Goal: Task Accomplishment & Management: Use online tool/utility

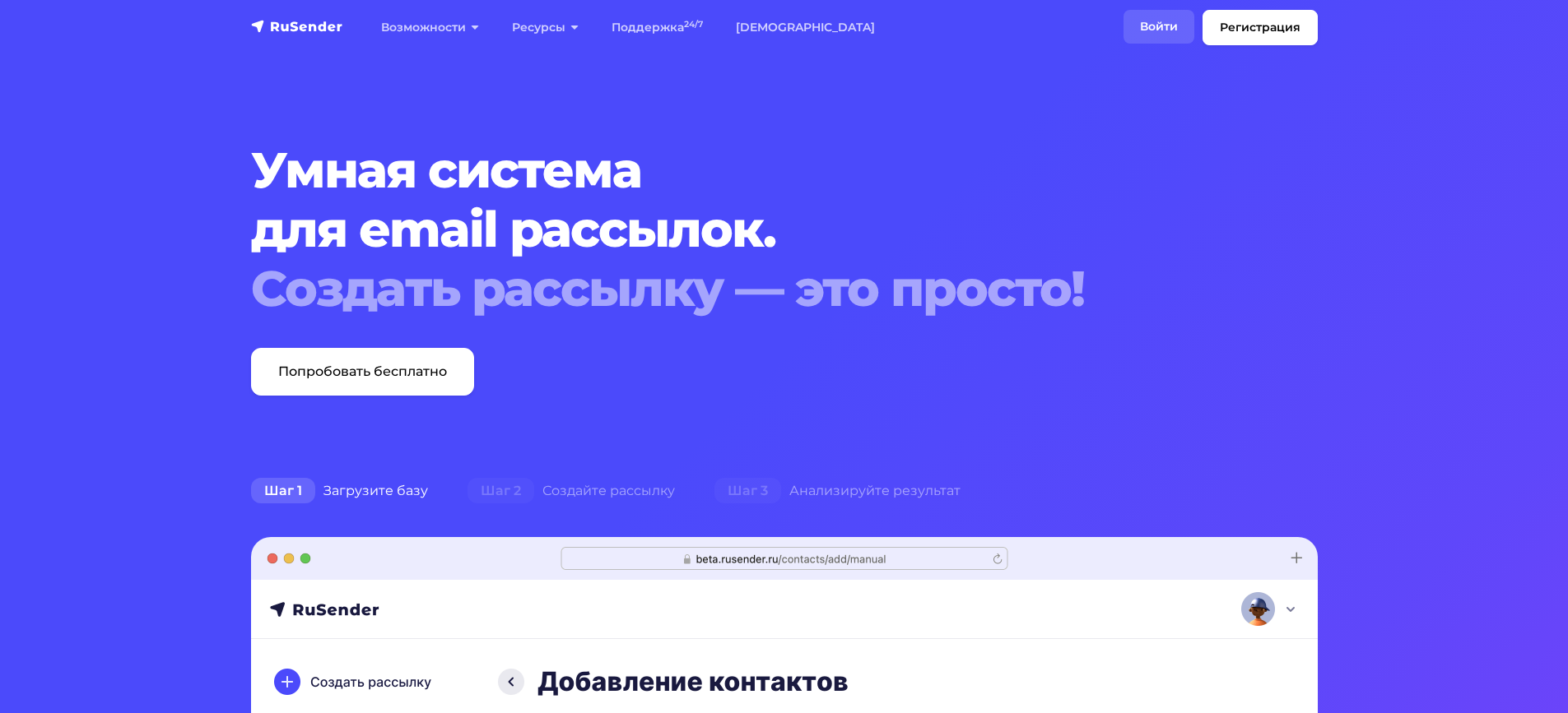
click at [1159, 33] on link "Войти" at bounding box center [1159, 26] width 71 height 34
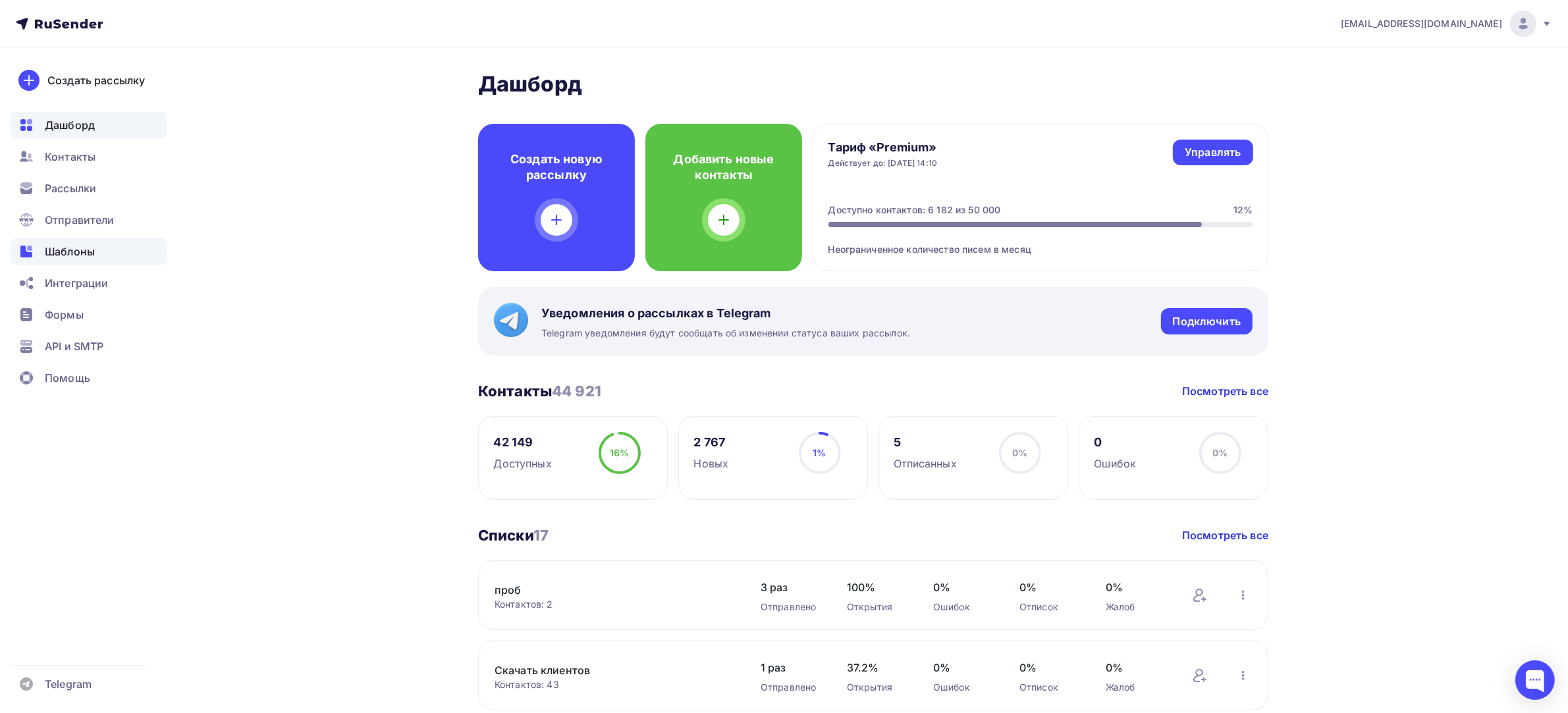
click at [125, 259] on div "Шаблоны" at bounding box center [89, 252] width 157 height 26
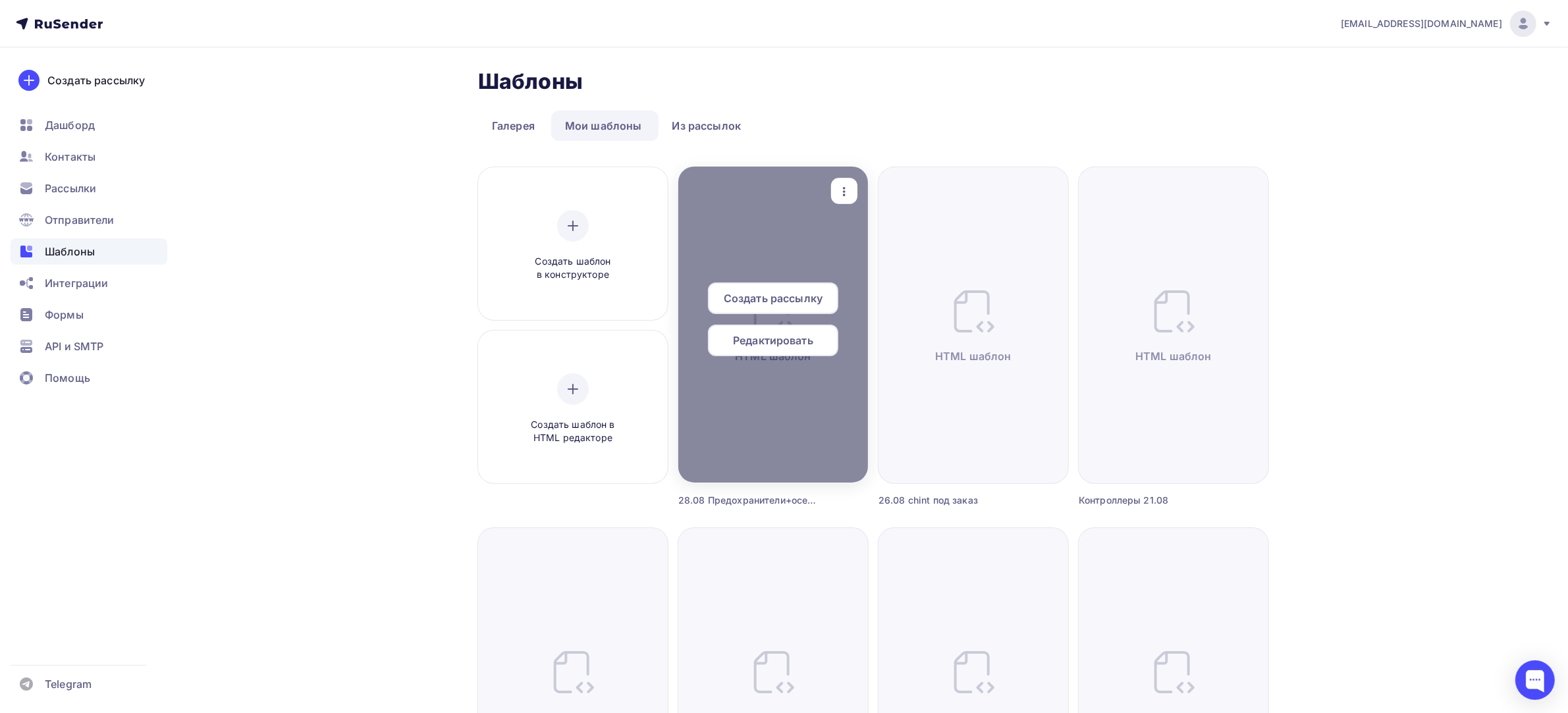
click at [843, 186] on icon "button" at bounding box center [844, 192] width 16 height 16
click at [854, 249] on icon at bounding box center [855, 256] width 16 height 16
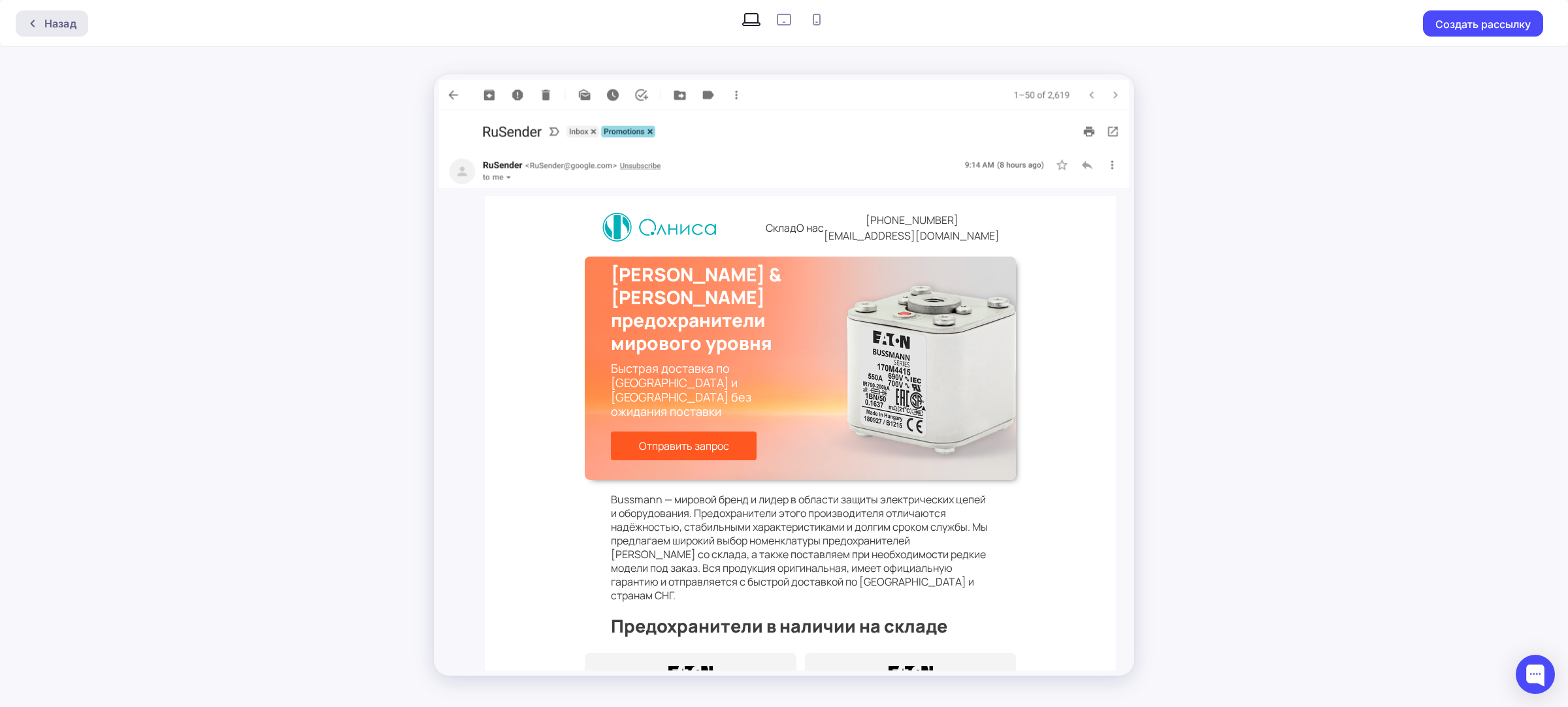
click at [86, 18] on div "Назад" at bounding box center [52, 23] width 73 height 26
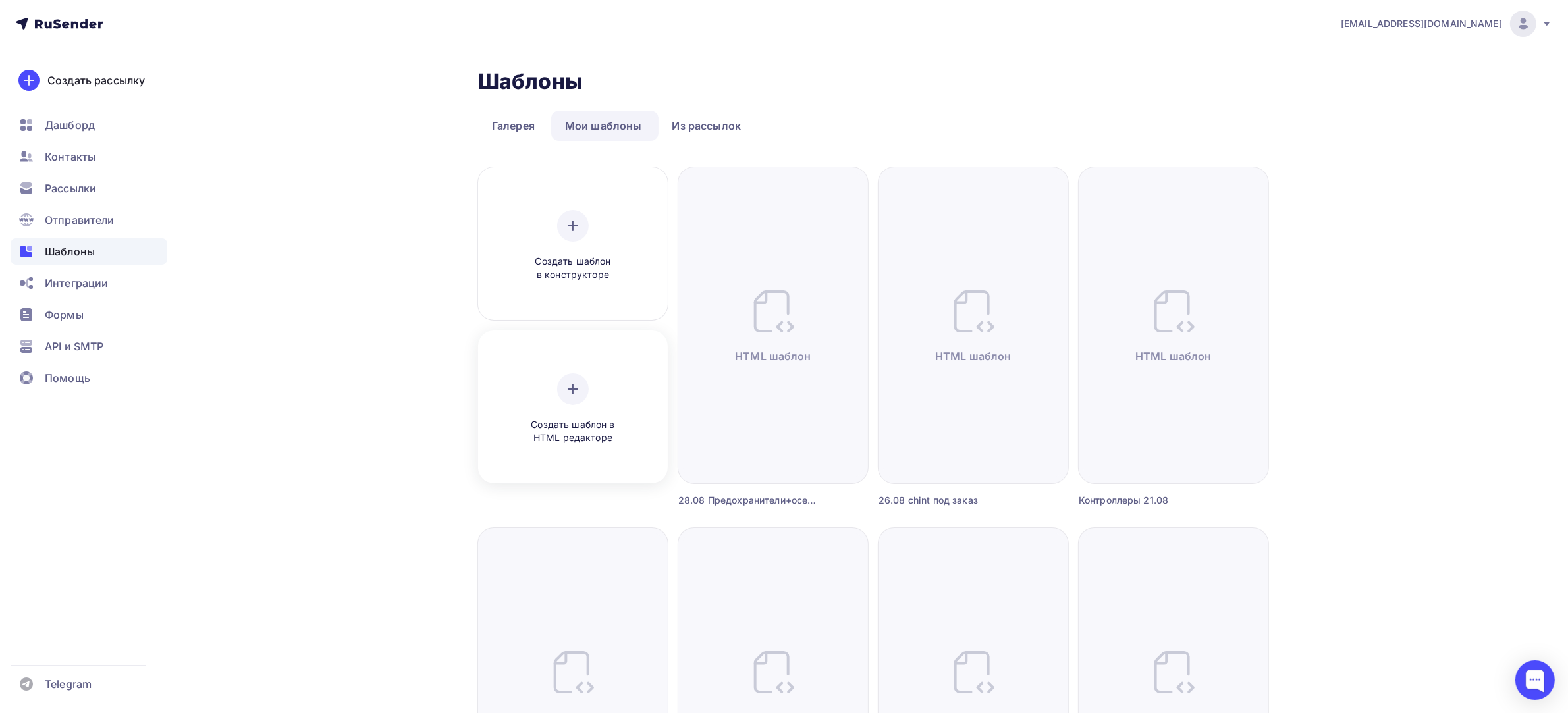
click at [575, 392] on icon at bounding box center [573, 389] width 16 height 16
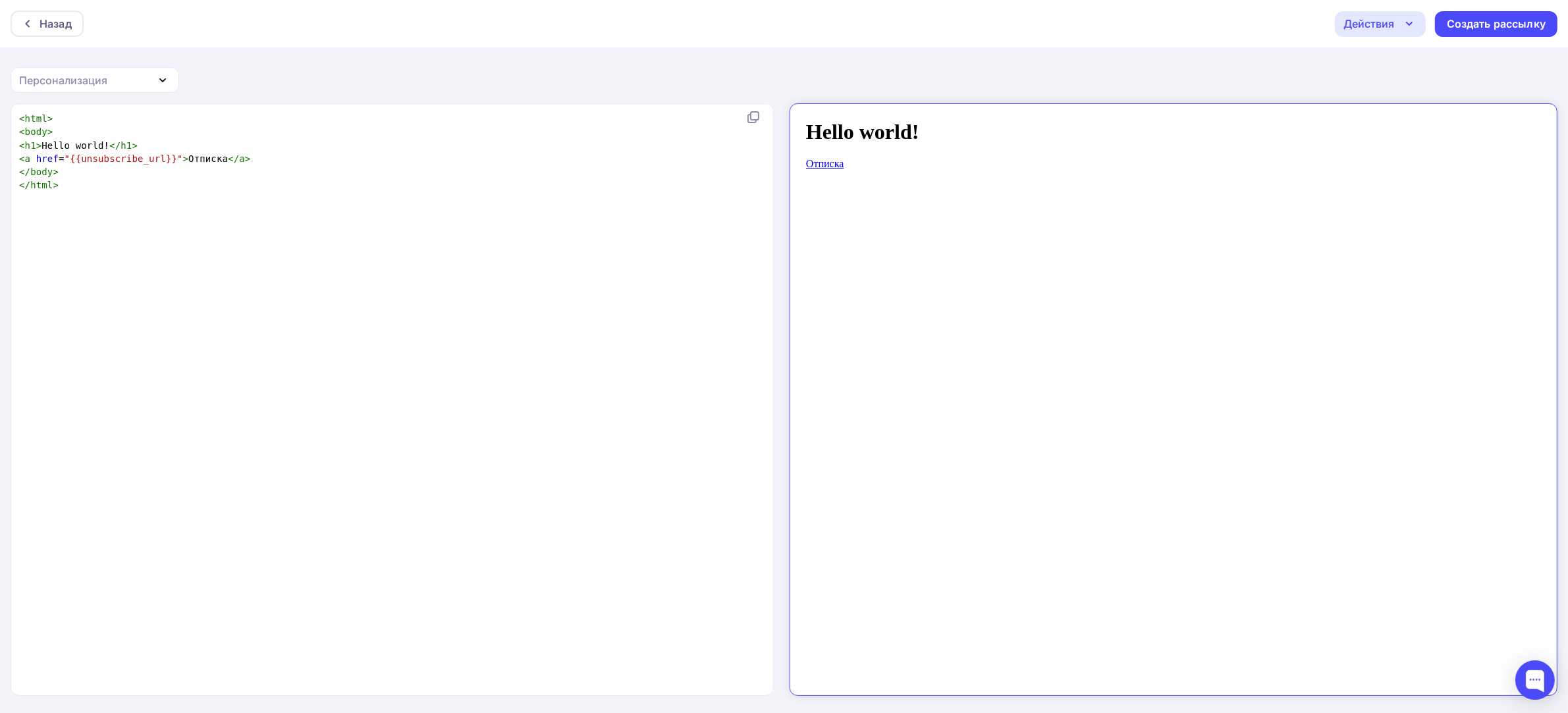
scroll to position [5, 0]
type textarea "<html> <body> <h1>Hello world!</h1> <a href="{{unsubscribe_url}}">Отписка</a> <…"
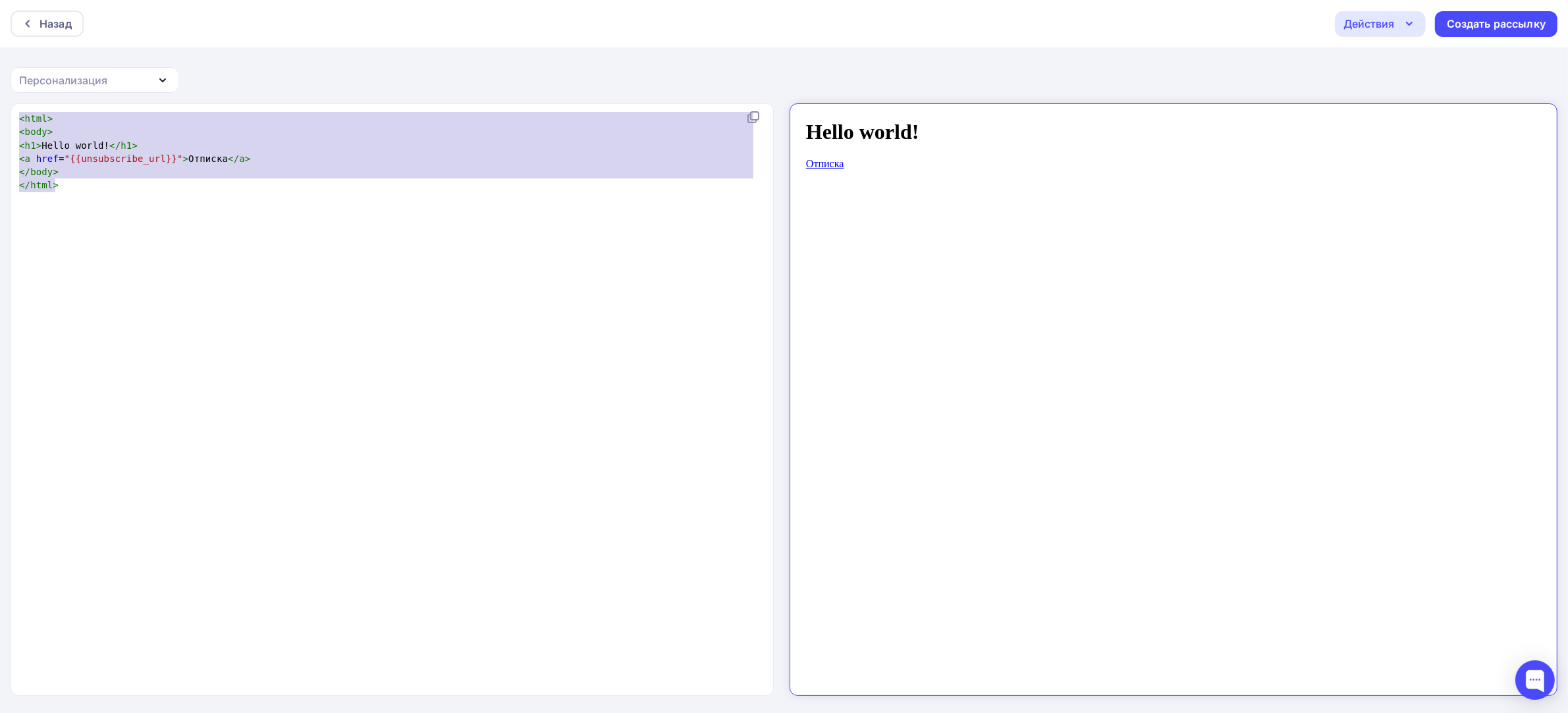
drag, startPoint x: 242, startPoint y: 249, endPoint x: 0, endPoint y: 20, distance: 333.2
click at [0, 21] on div "Назад Действия Отправить тестовое письмо Сохранить в Мои шаблоны Выйти без сохр…" at bounding box center [784, 357] width 1568 height 714
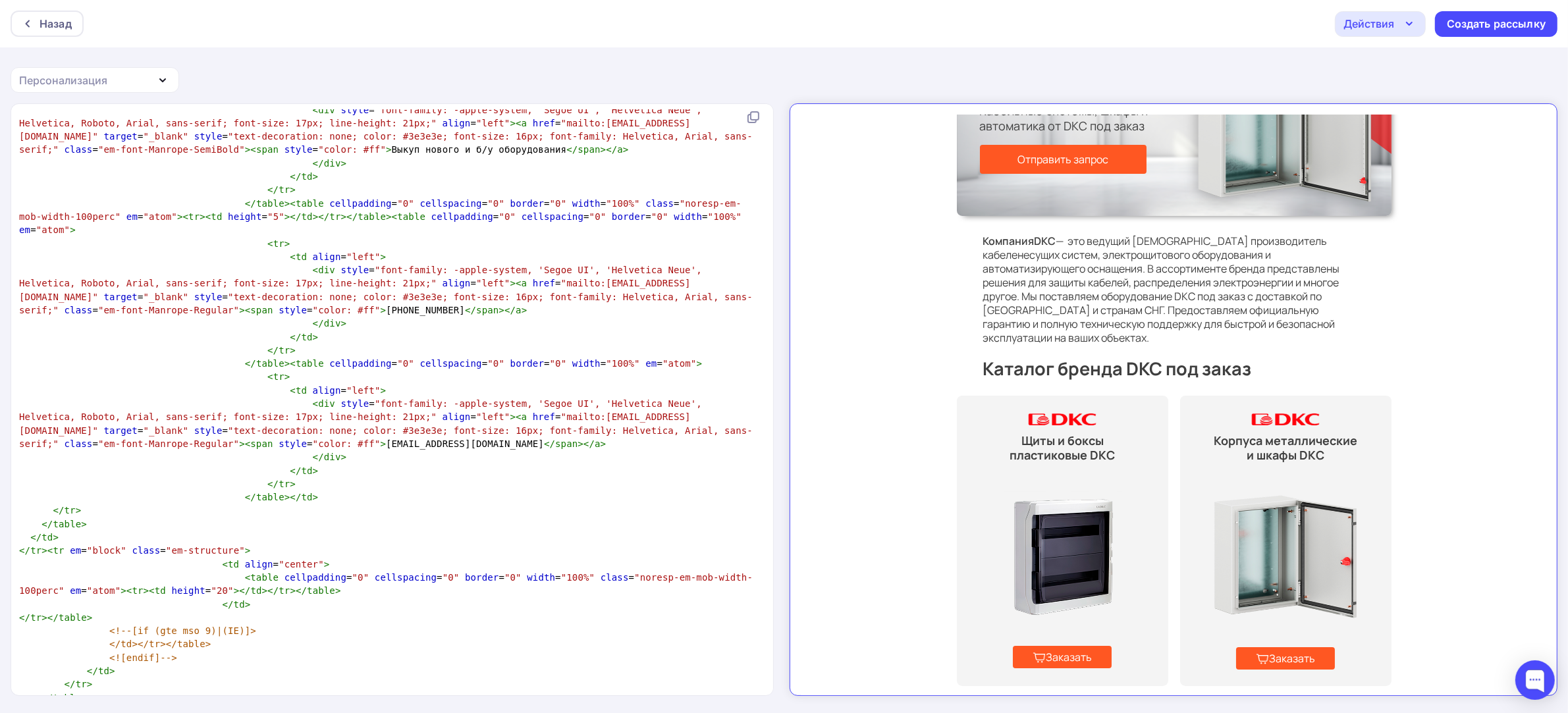
scroll to position [247, 0]
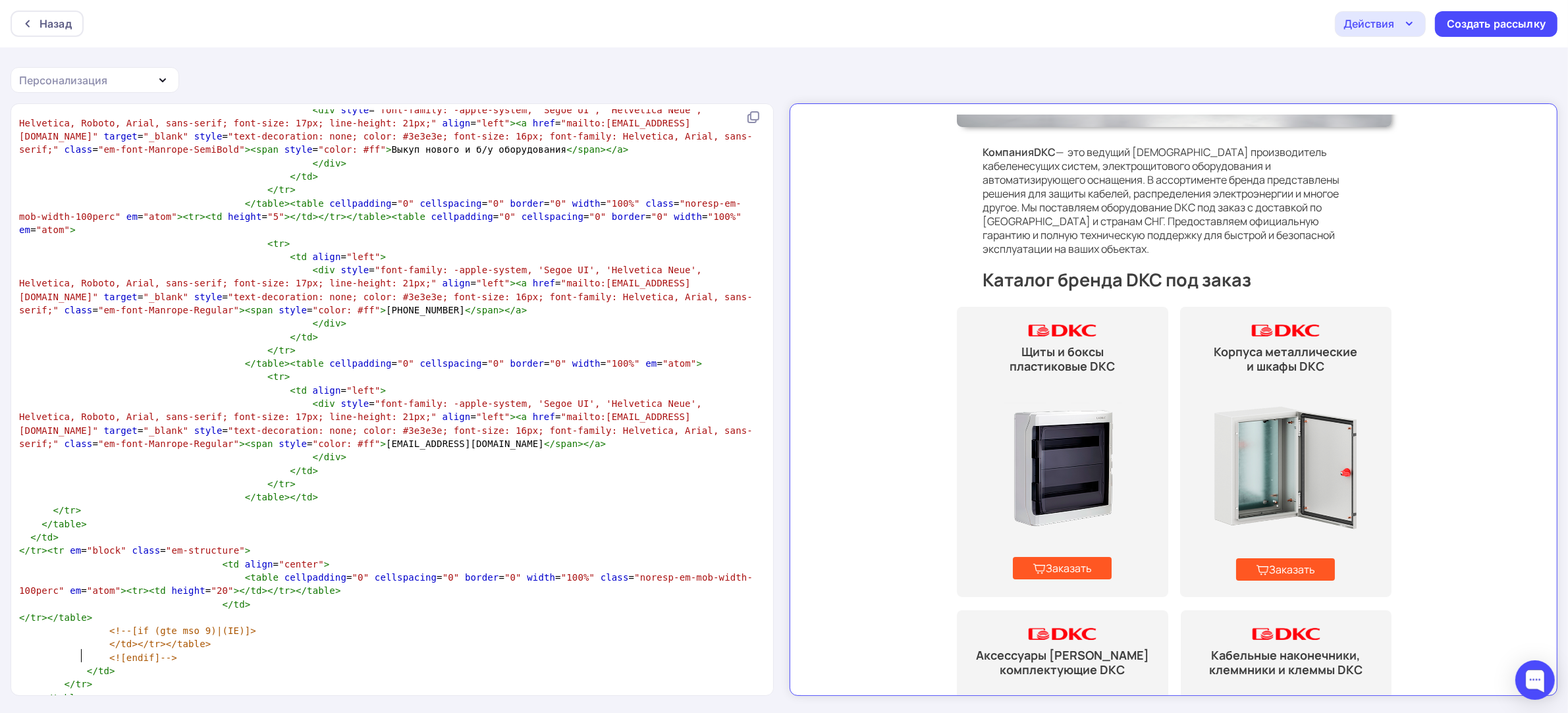
click at [222, 691] on pre "</ table >" at bounding box center [390, 698] width 746 height 13
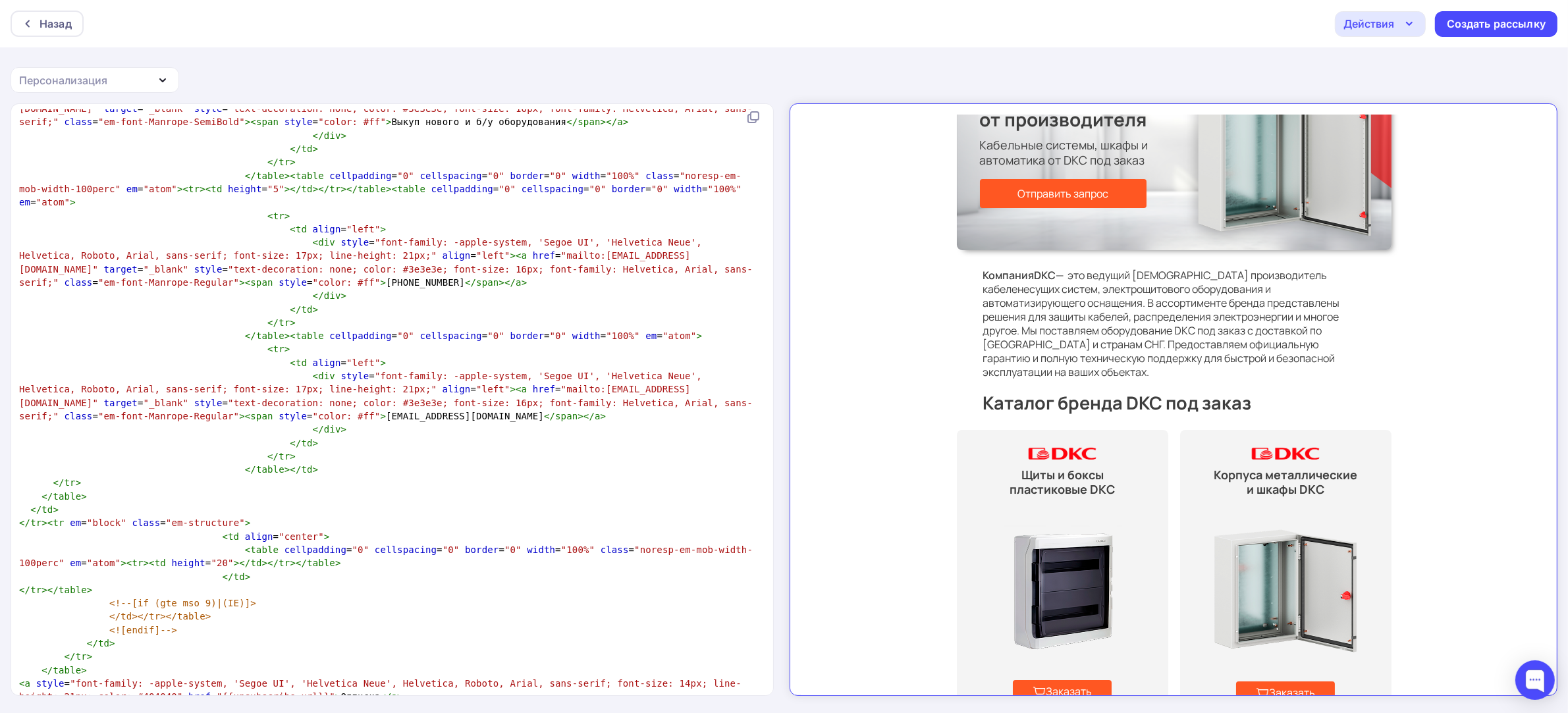
scroll to position [0, 0]
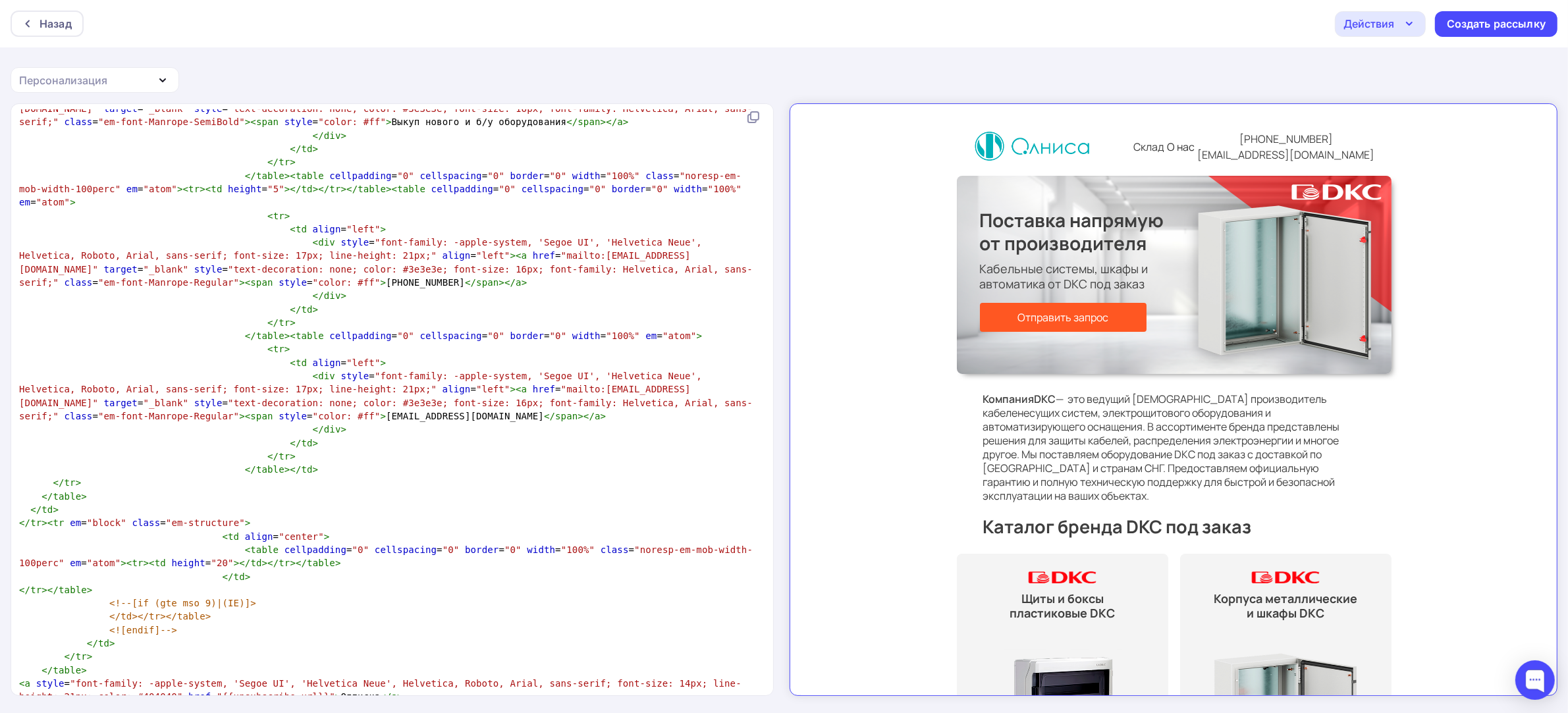
click at [1388, 18] on div "Действия" at bounding box center [1368, 24] width 51 height 16
click at [1387, 109] on link "Сохранить в Мои шаблоны" at bounding box center [1439, 99] width 192 height 26
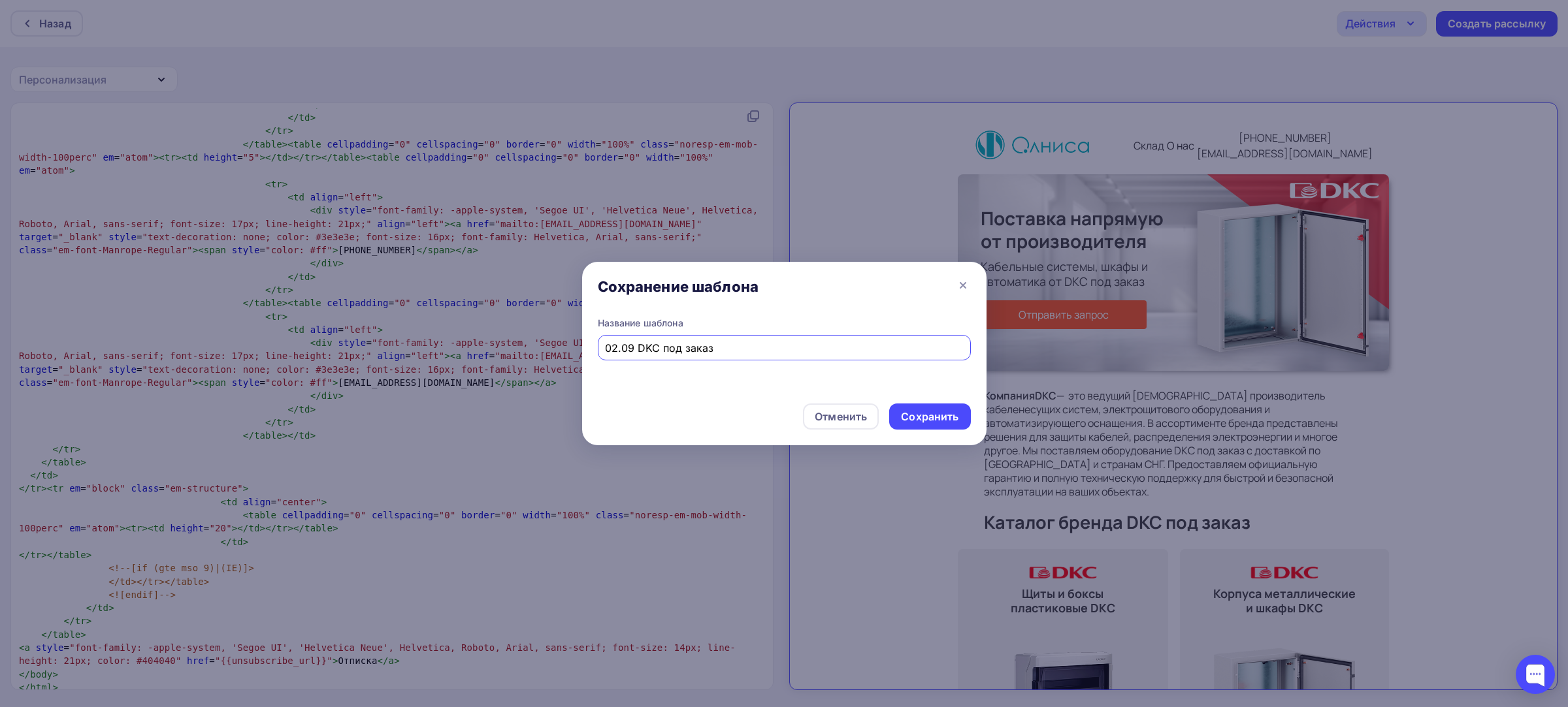
drag, startPoint x: 760, startPoint y: 347, endPoint x: 429, endPoint y: 298, distance: 334.6
click at [429, 298] on div "Сохранение шаблона Название шаблона 02.09 DKC под заказ Отменить Сохранить" at bounding box center [784, 353] width 1568 height 707
type input "02.09 DKC под заказ"
click at [942, 406] on div "Сохранить" at bounding box center [929, 417] width 81 height 26
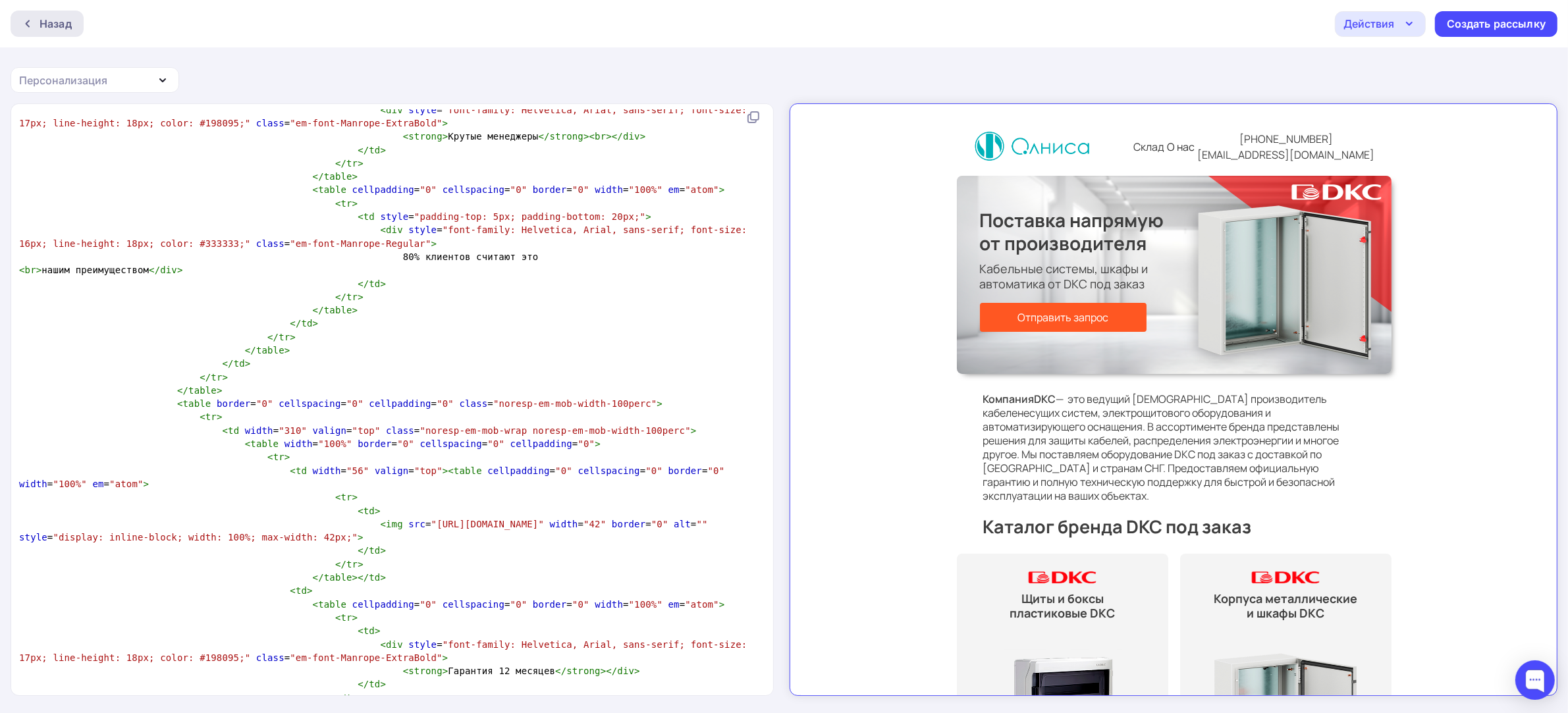
click at [76, 31] on div "Назад" at bounding box center [47, 24] width 73 height 26
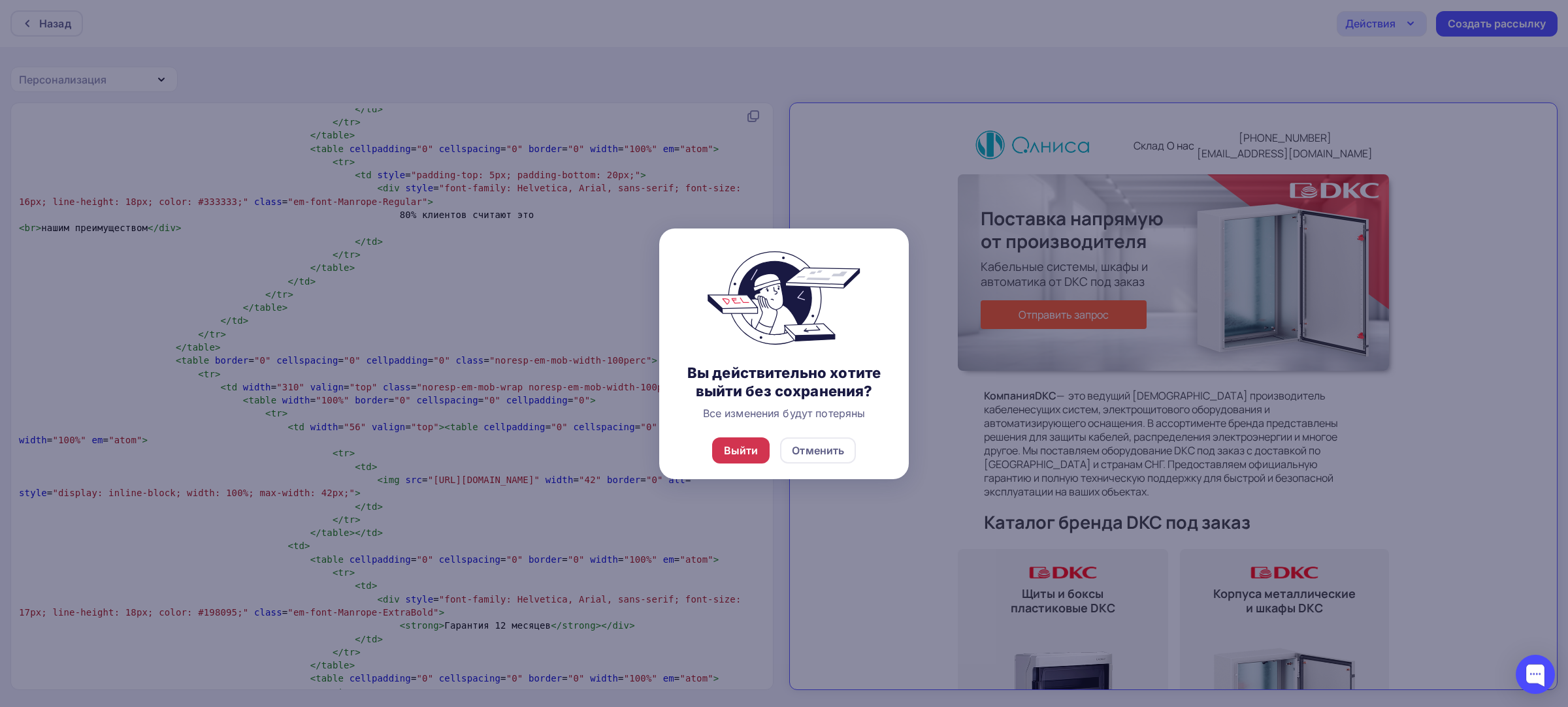
click at [748, 447] on div "Выйти" at bounding box center [741, 451] width 35 height 16
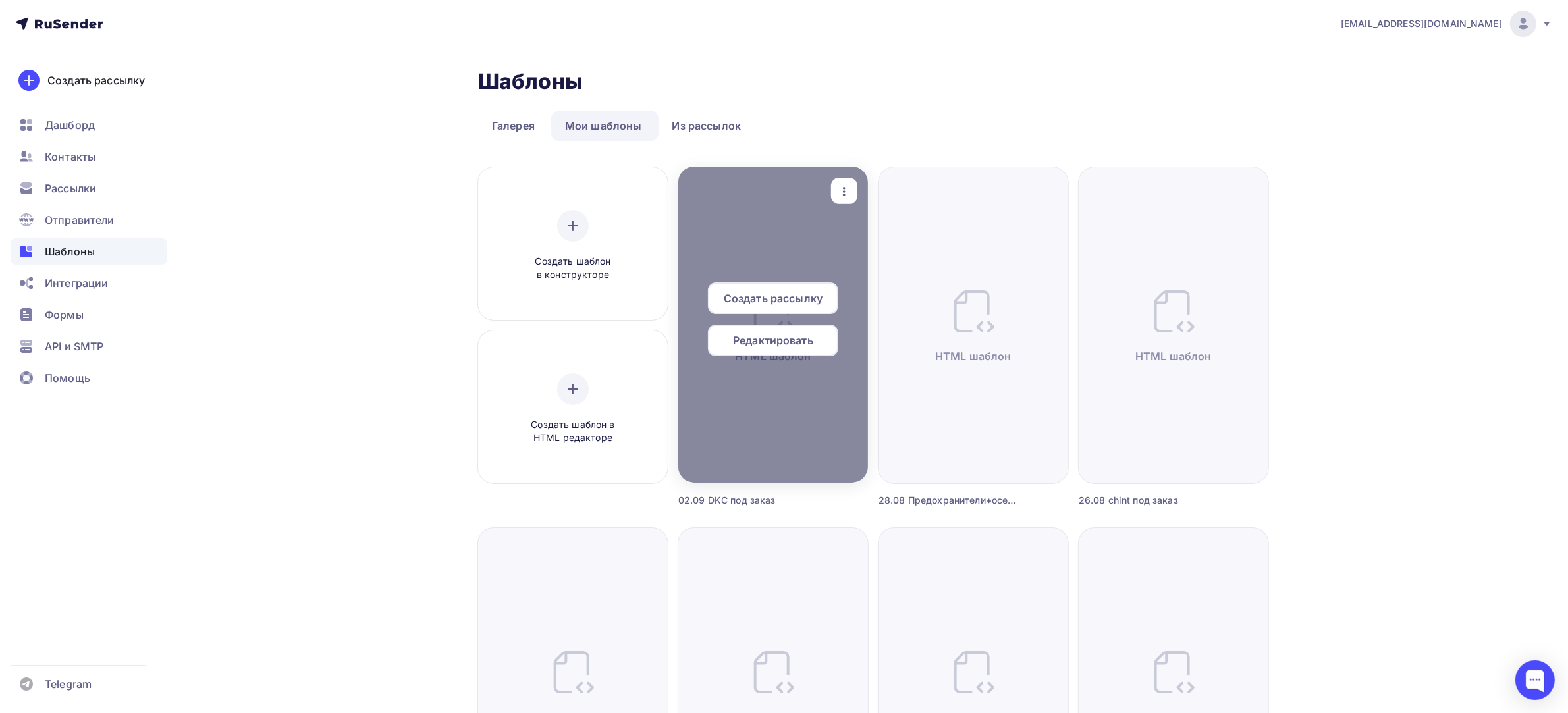
click at [843, 197] on icon "button" at bounding box center [844, 192] width 16 height 16
click at [881, 248] on div "Предпросмотр" at bounding box center [913, 256] width 81 height 16
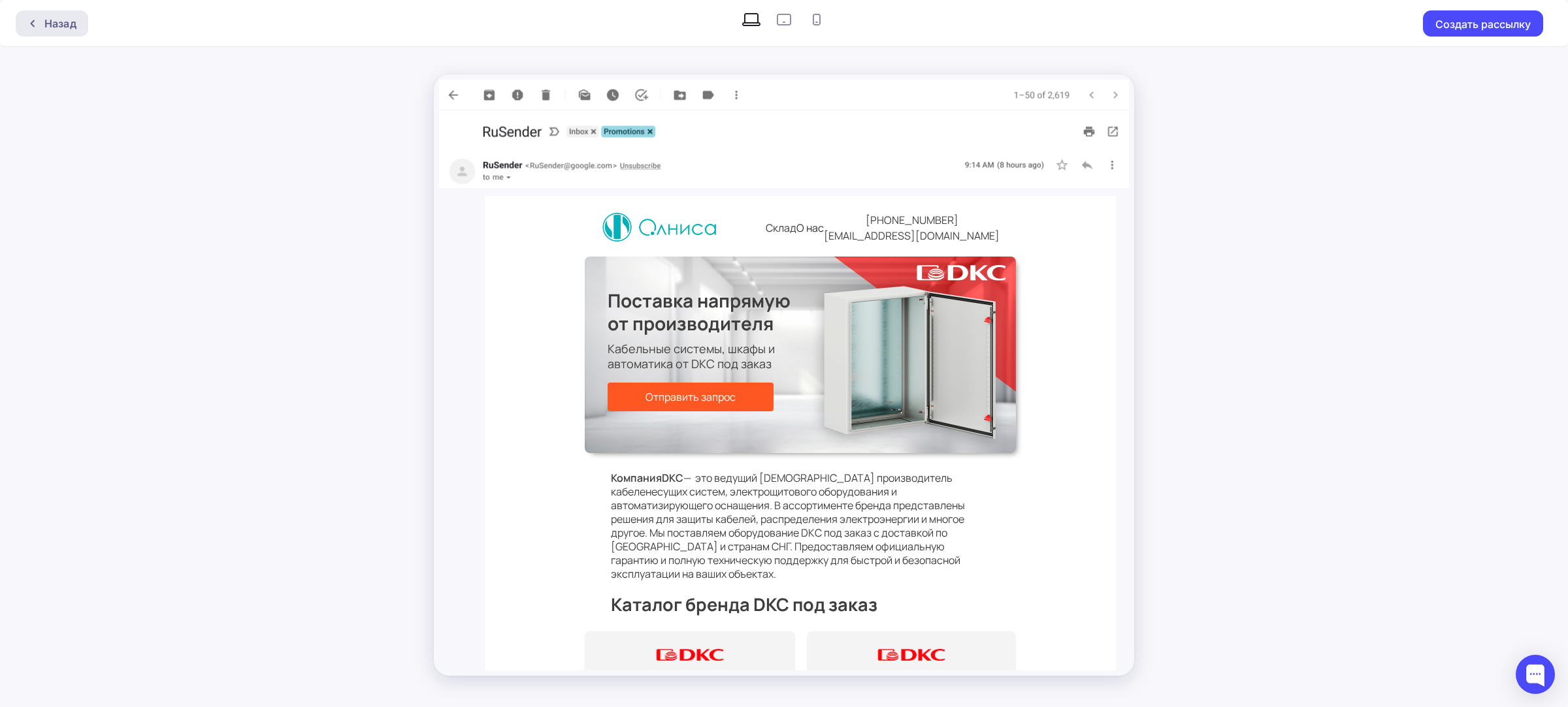
click at [76, 21] on div "Назад" at bounding box center [52, 23] width 73 height 26
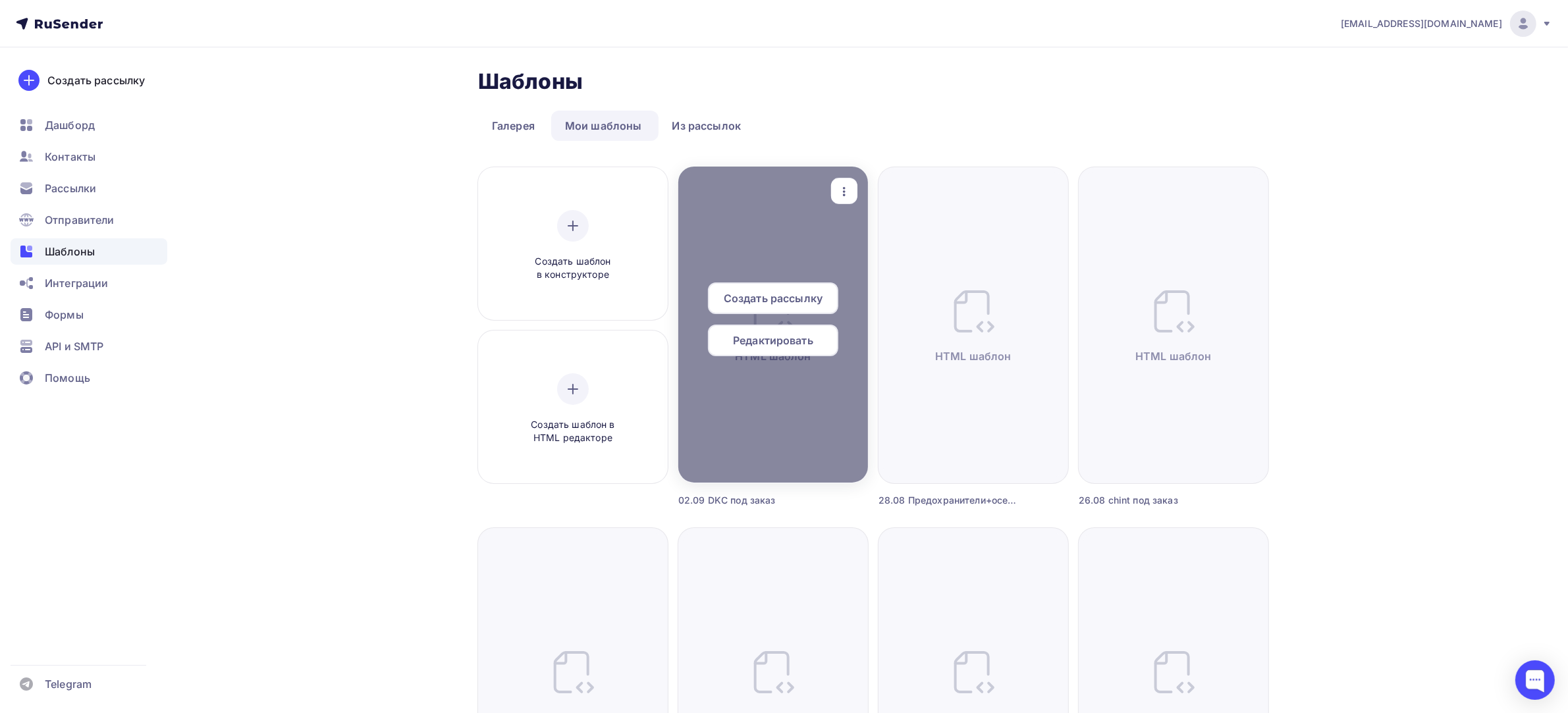
click at [771, 338] on span "Редактировать" at bounding box center [773, 340] width 80 height 16
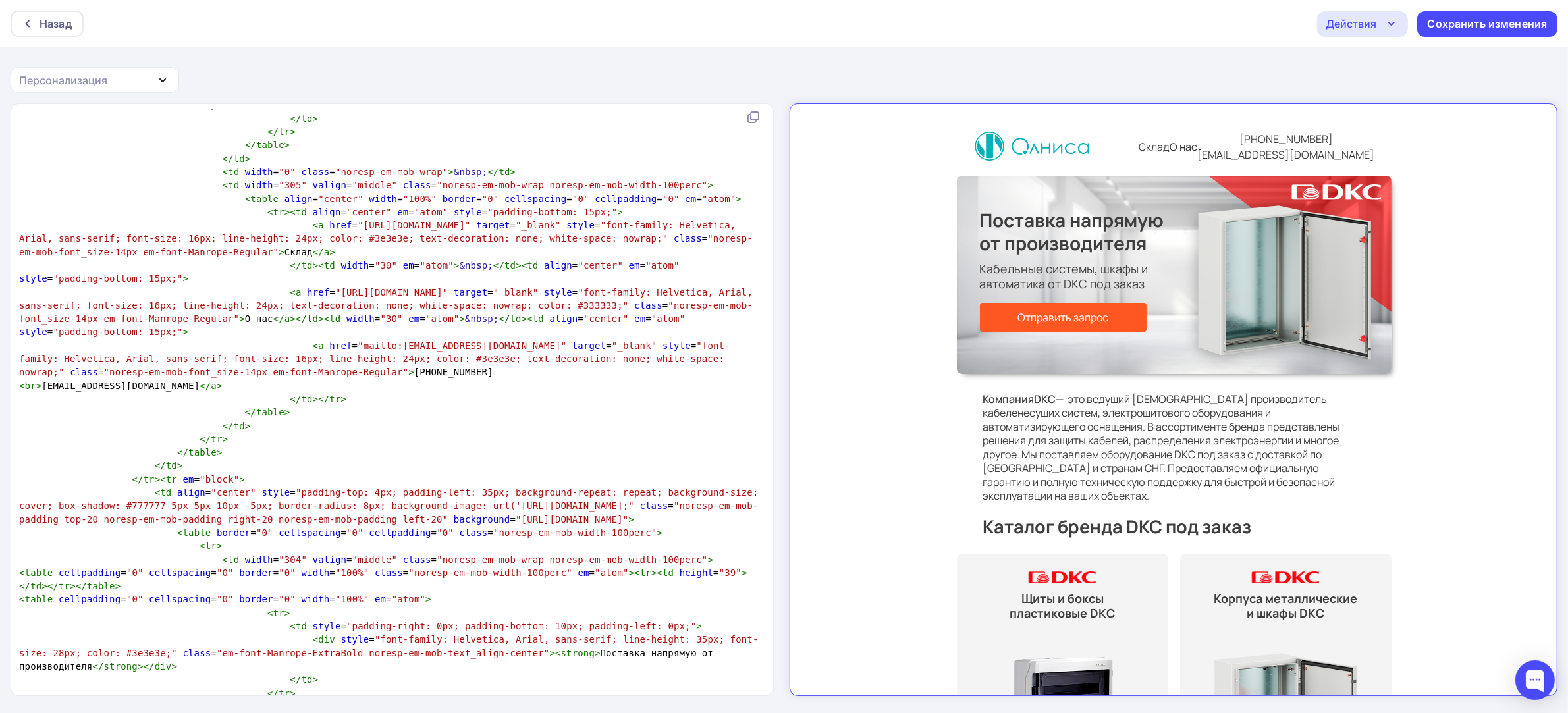
scroll to position [2305, 0]
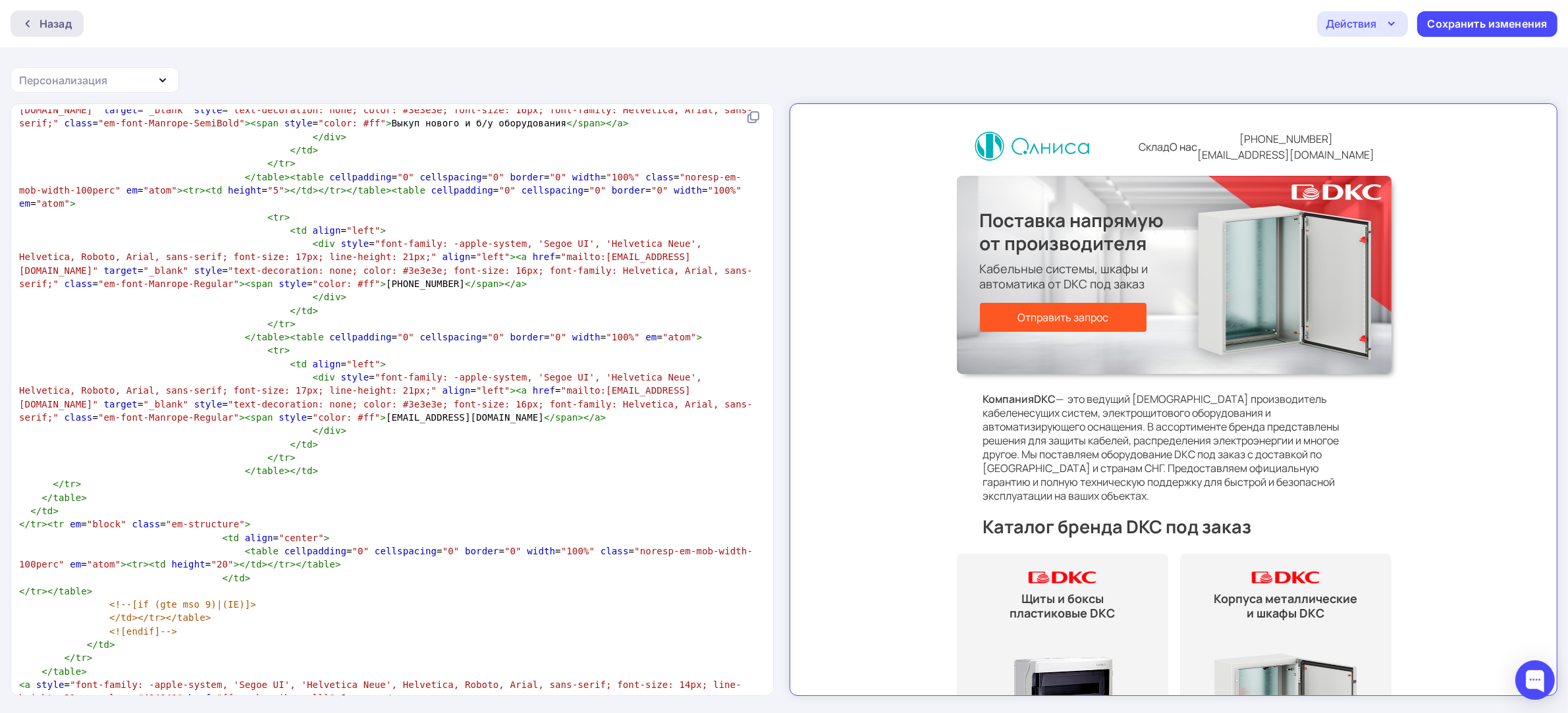
click at [45, 22] on div "Назад" at bounding box center [56, 24] width 32 height 16
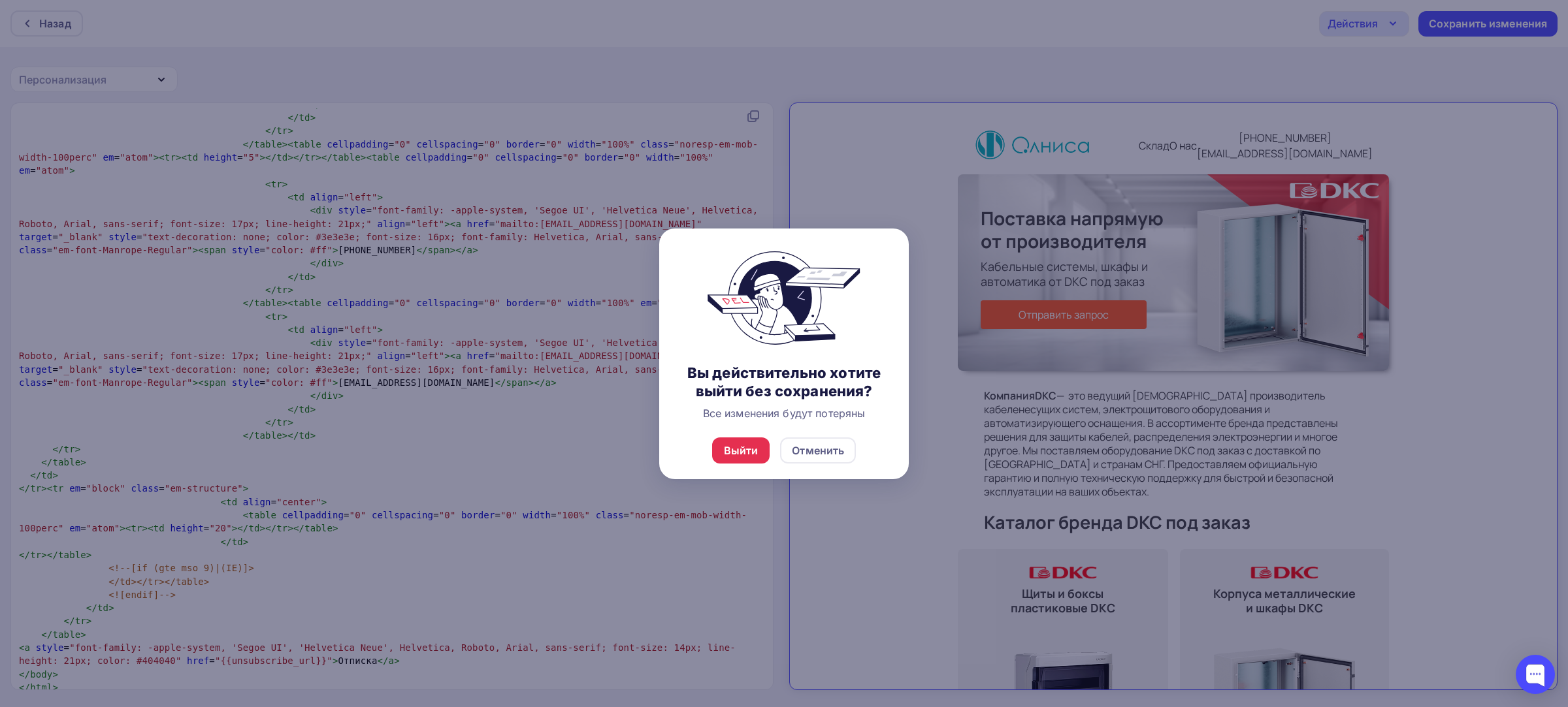
click at [742, 467] on div "Выйти Отменить" at bounding box center [783, 450] width 250 height 57
click at [745, 458] on div "Выйти" at bounding box center [741, 451] width 35 height 16
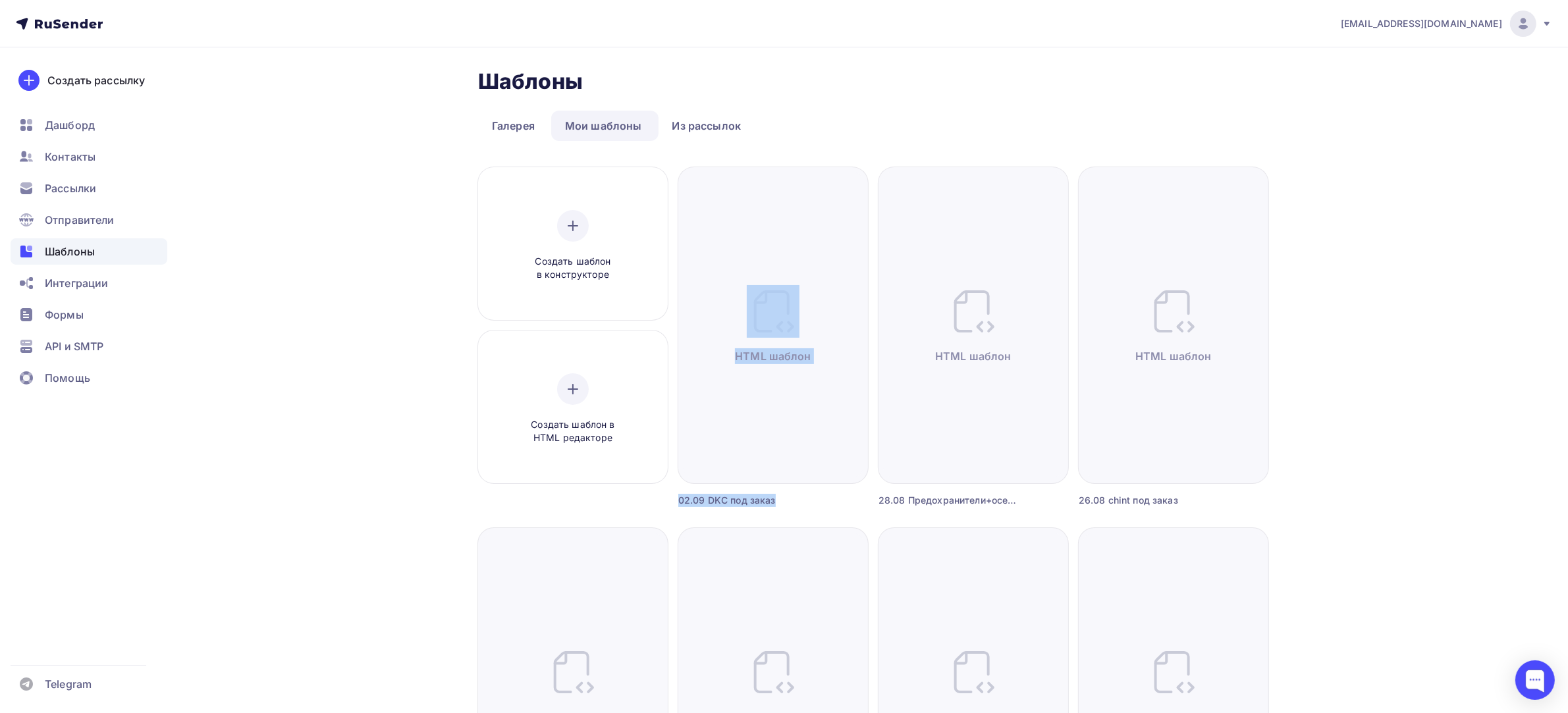
drag, startPoint x: 792, startPoint y: 503, endPoint x: 672, endPoint y: 500, distance: 120.0
copy div "Создать шаблон в HTML редакторе Создать рассылку Редактировать HTML шаблон Пере…"
click at [686, 499] on div "02.09 DKC под заказ" at bounding box center [749, 500] width 142 height 13
drag, startPoint x: 691, startPoint y: 499, endPoint x: 785, endPoint y: 505, distance: 94.2
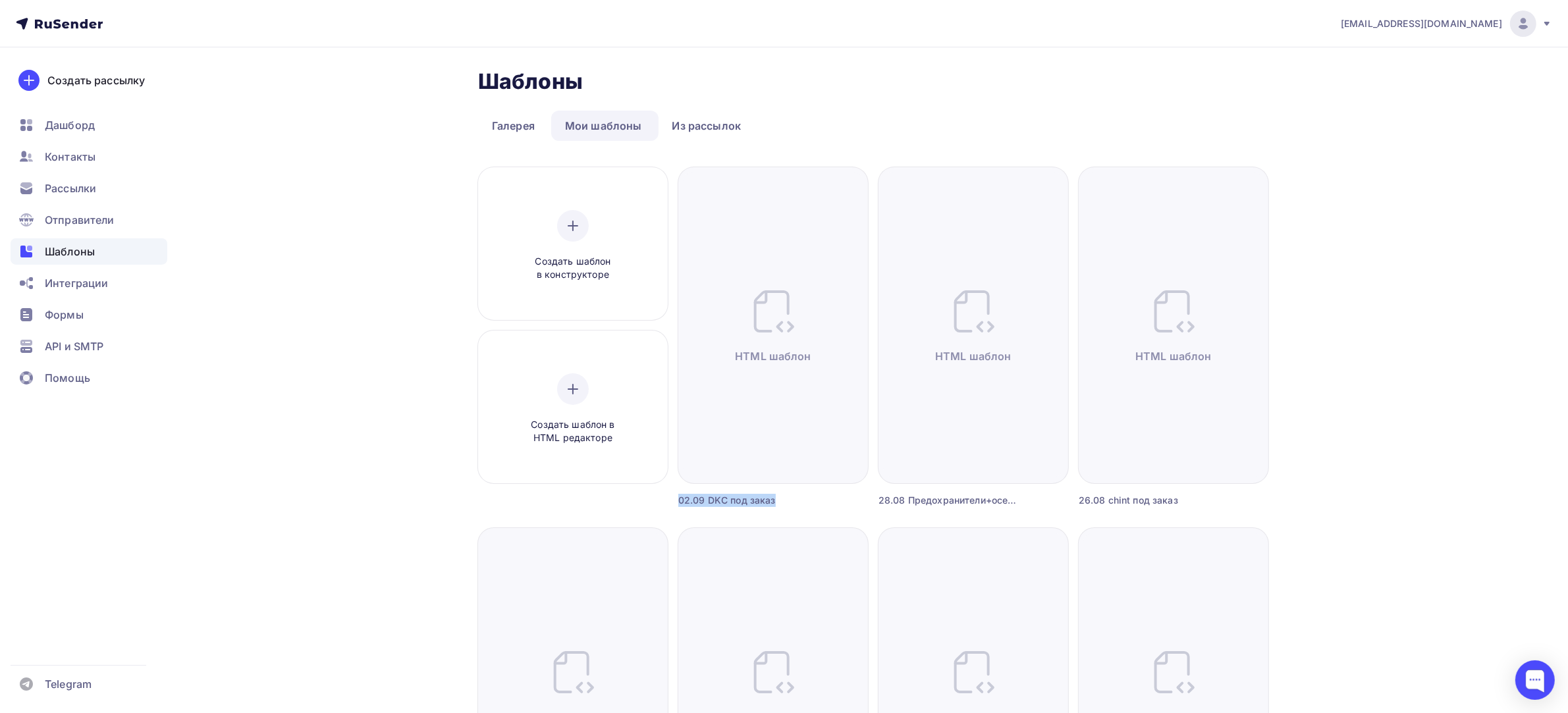
copy div "02.09 DKC под заказ"
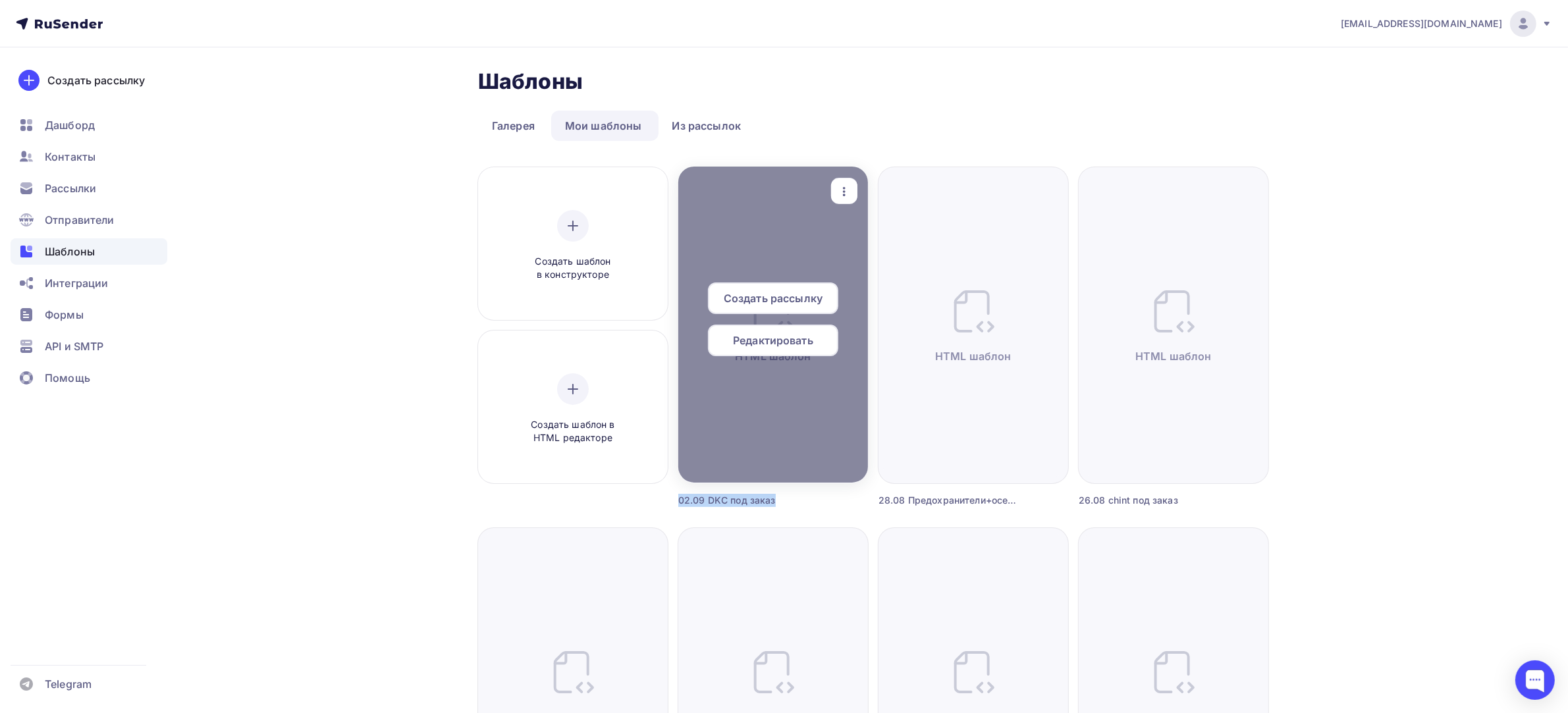
click at [845, 184] on icon "button" at bounding box center [844, 192] width 16 height 16
click at [899, 258] on div "Предпросмотр" at bounding box center [913, 256] width 81 height 16
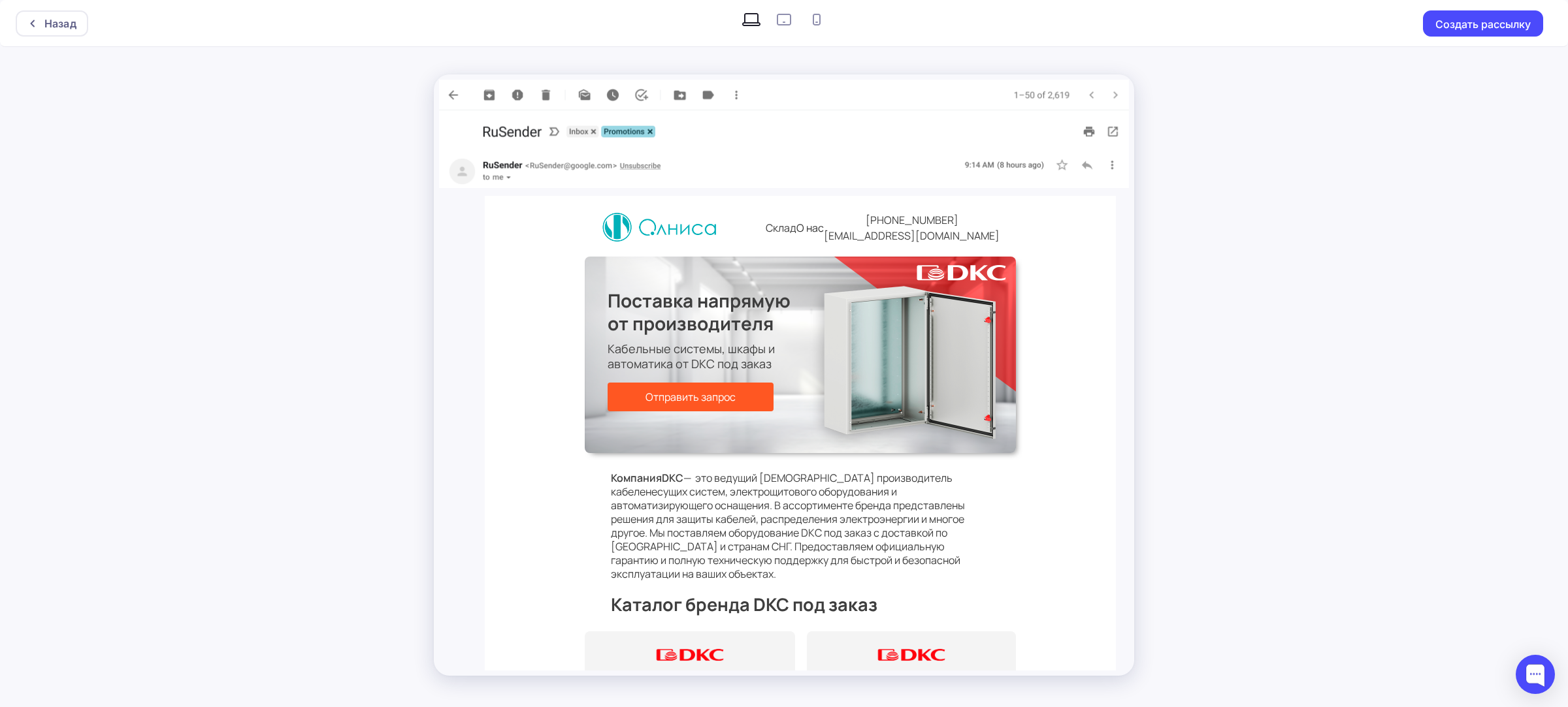
scroll to position [326, 0]
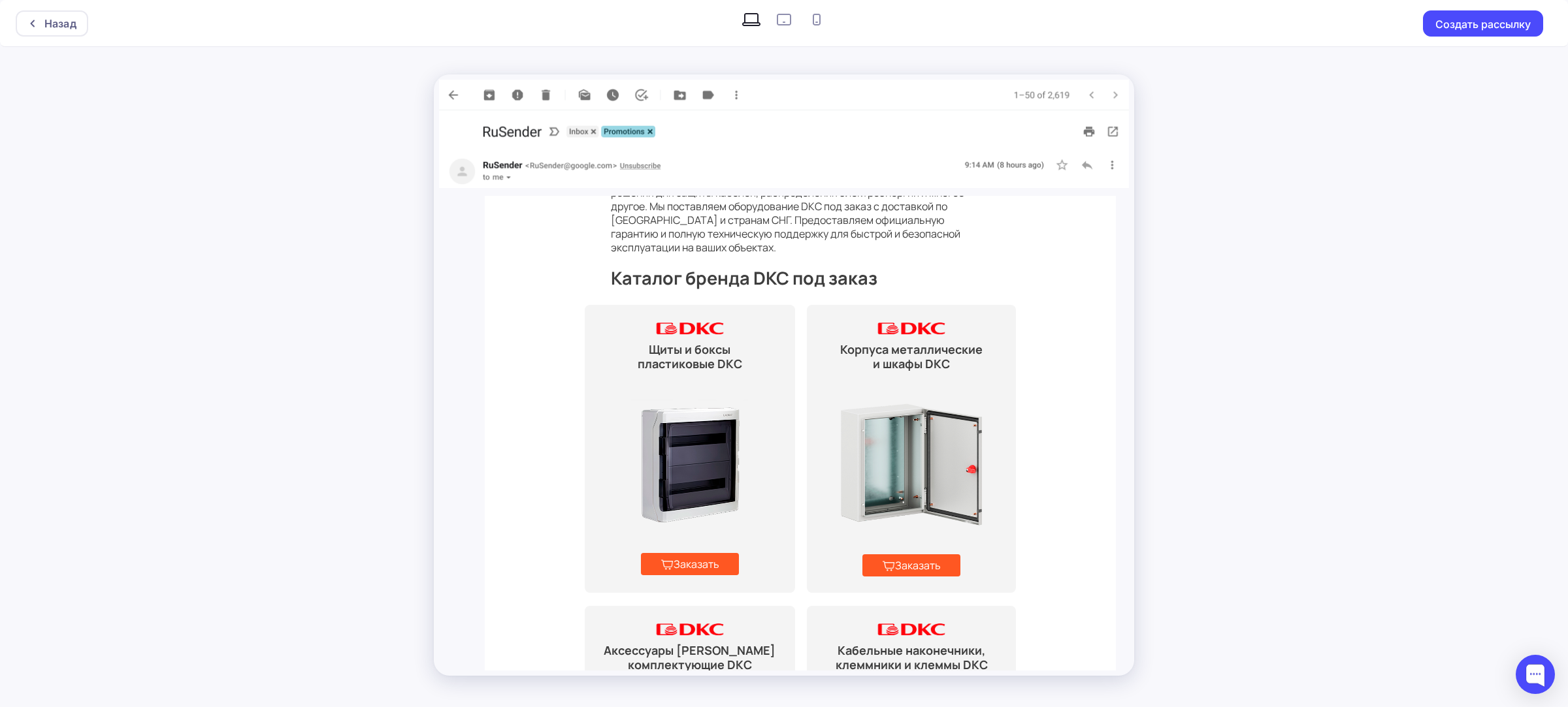
click at [664, 459] on img at bounding box center [689, 462] width 131 height 164
click at [864, 460] on img at bounding box center [911, 465] width 141 height 176
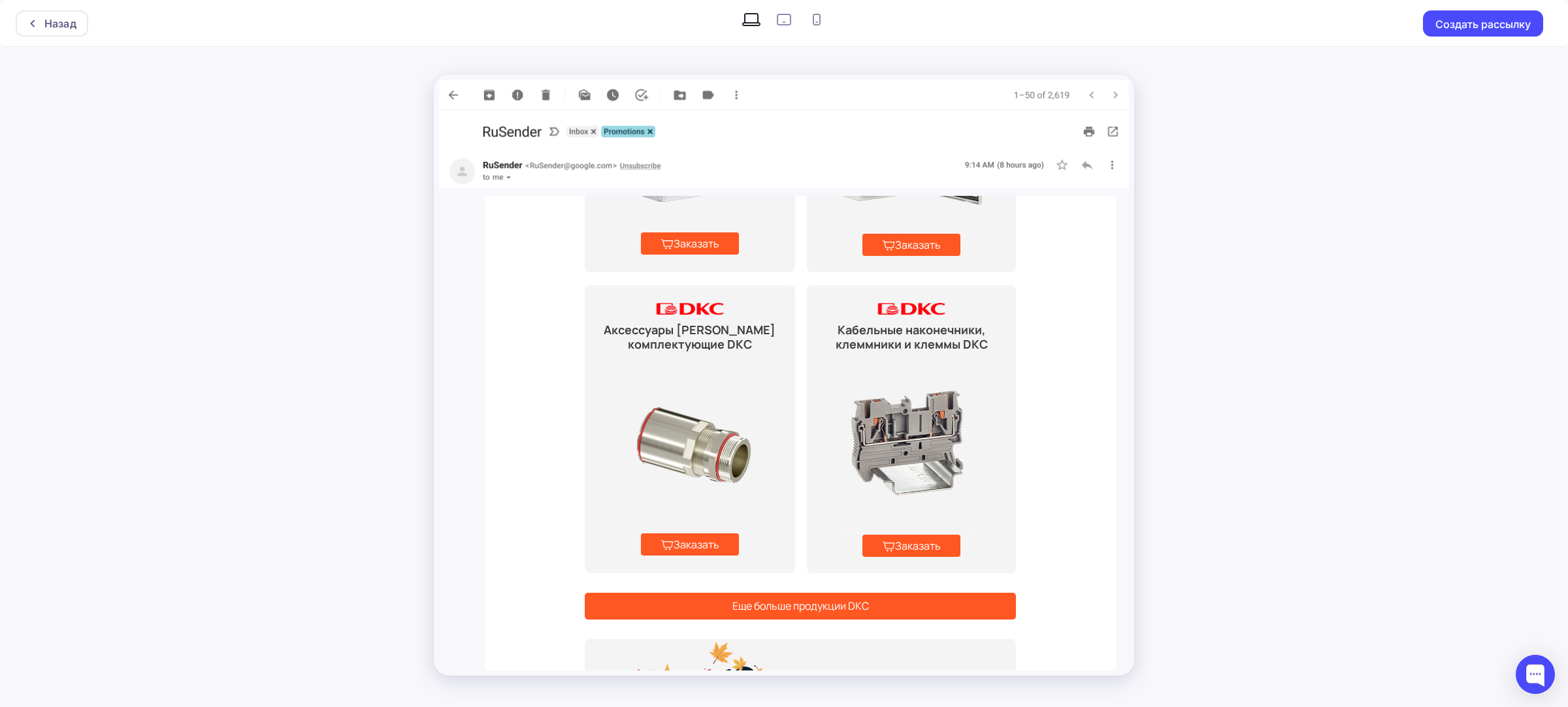
scroll to position [653, 0]
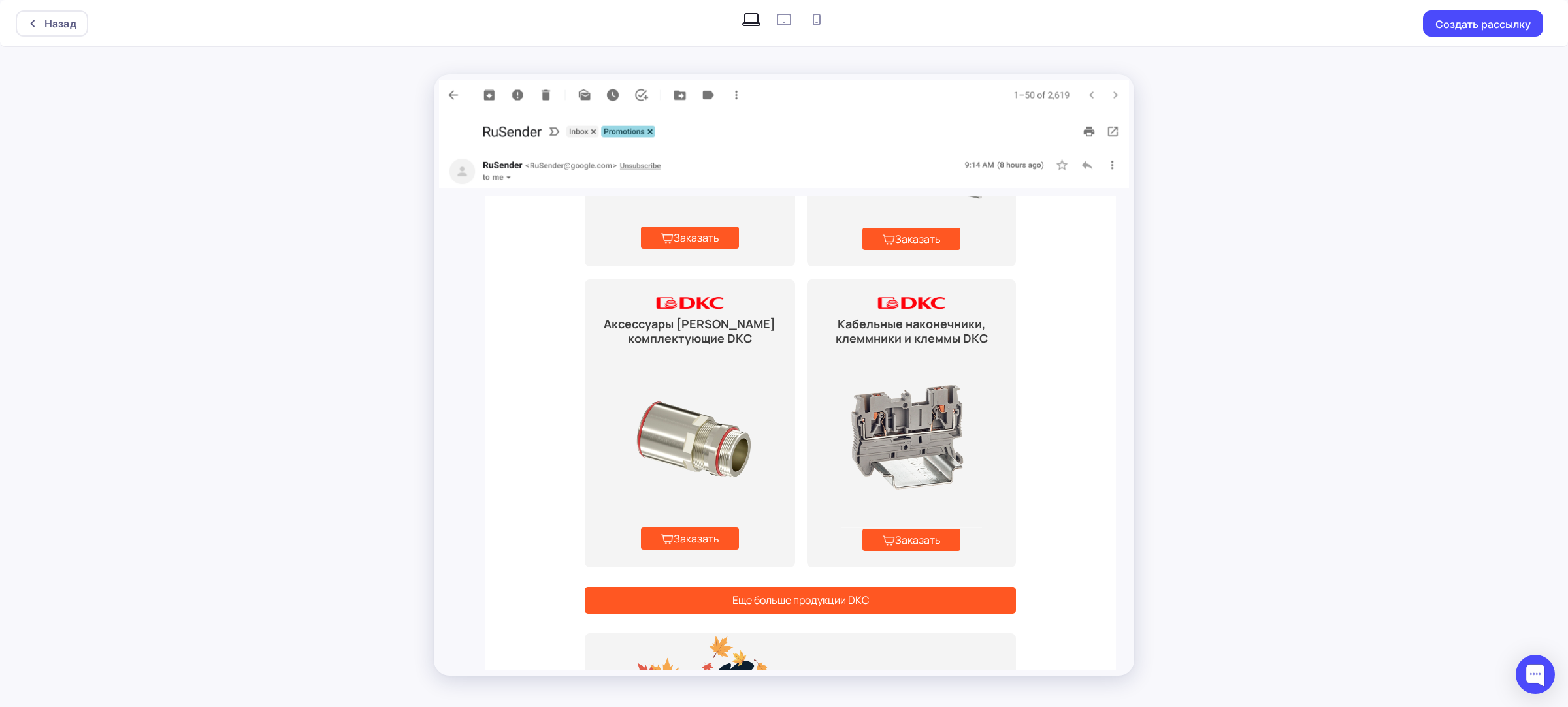
click at [671, 369] on img at bounding box center [689, 436] width 131 height 164
click at [870, 408] on img at bounding box center [911, 440] width 141 height 176
click at [922, 529] on link "Заказать" at bounding box center [911, 540] width 98 height 22
click at [752, 587] on link "Еще больше продукции DKC" at bounding box center [801, 600] width 431 height 27
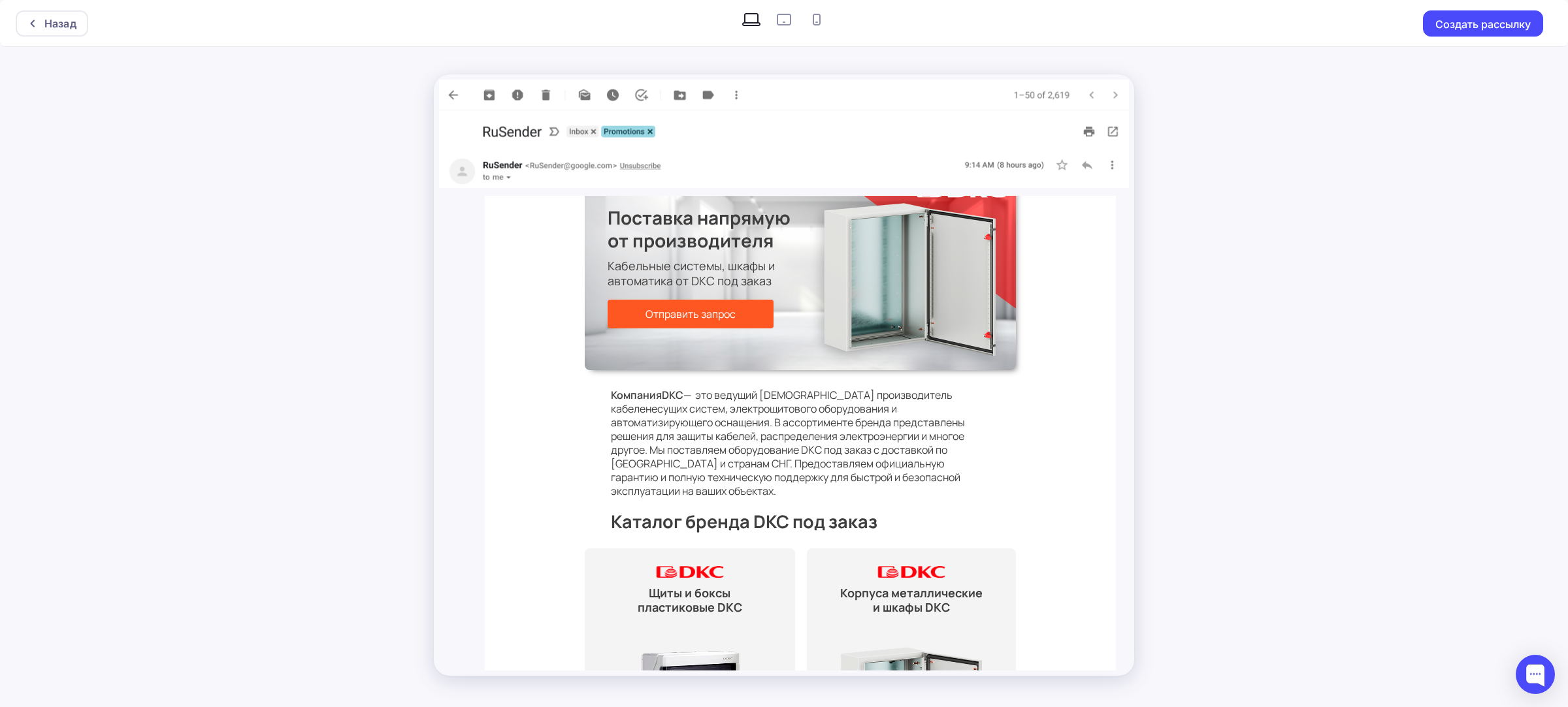
scroll to position [0, 0]
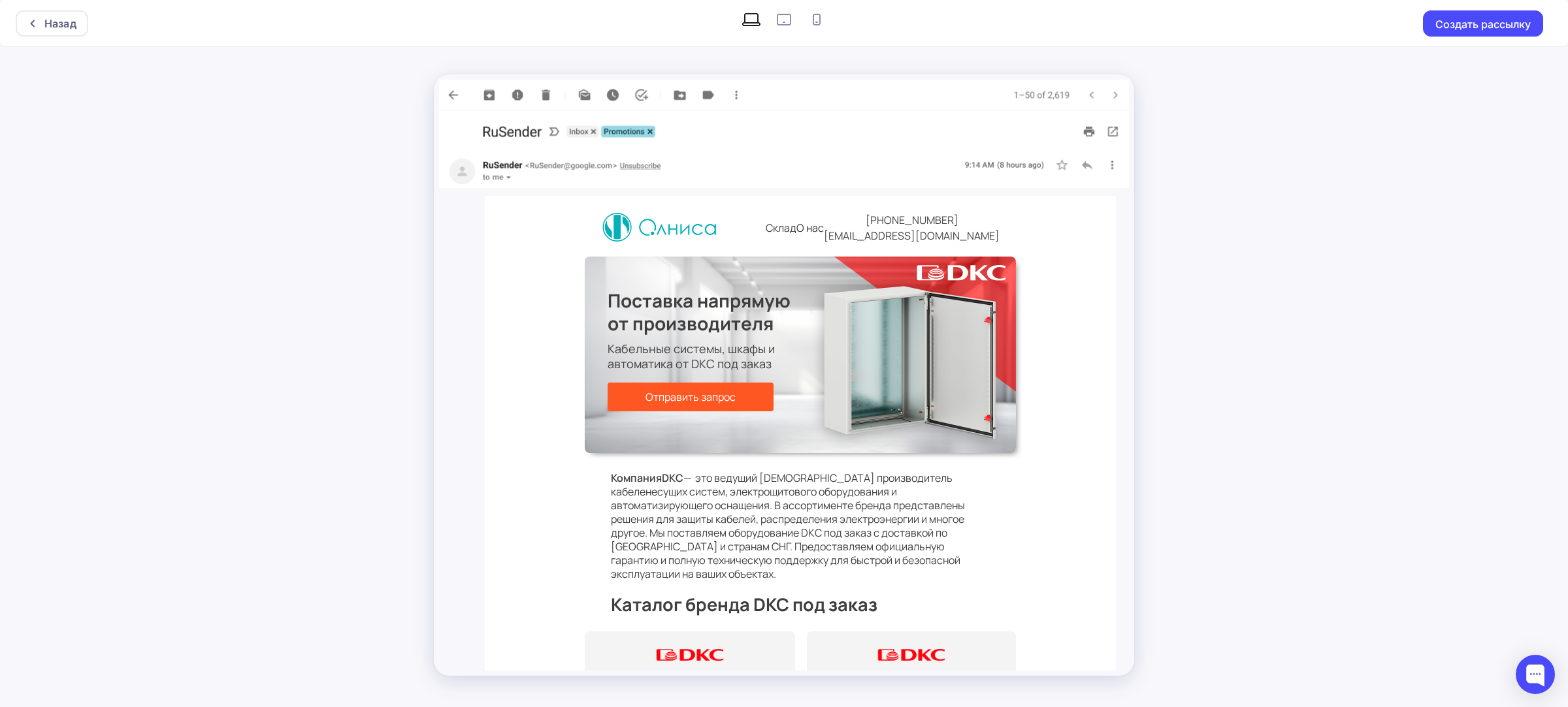
click at [88, 30] on div "Назад Создать рассылку" at bounding box center [784, 23] width 1568 height 47
click at [77, 23] on div "Назад" at bounding box center [52, 23] width 73 height 26
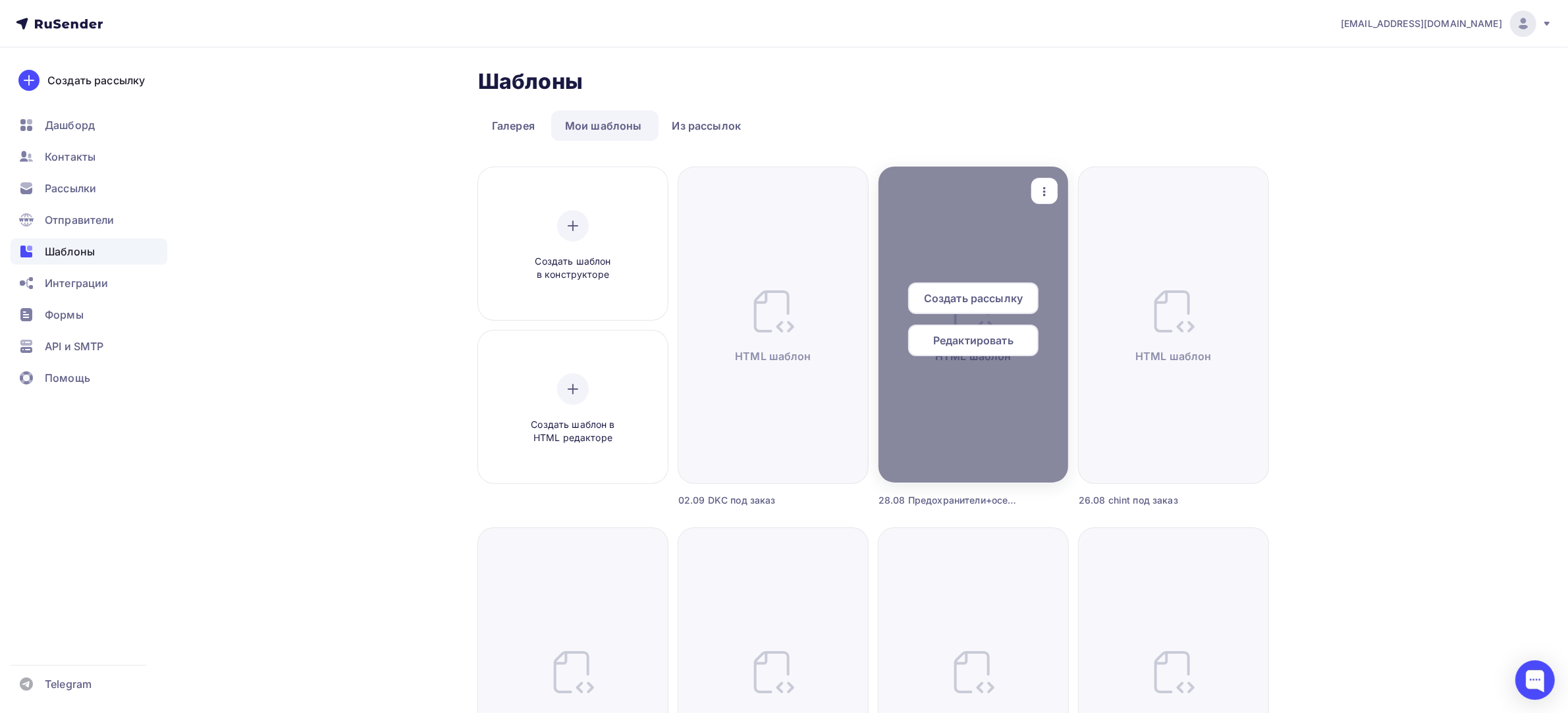
click at [1037, 198] on icon "button" at bounding box center [1044, 192] width 16 height 16
click at [1055, 254] on icon at bounding box center [1056, 256] width 4 height 4
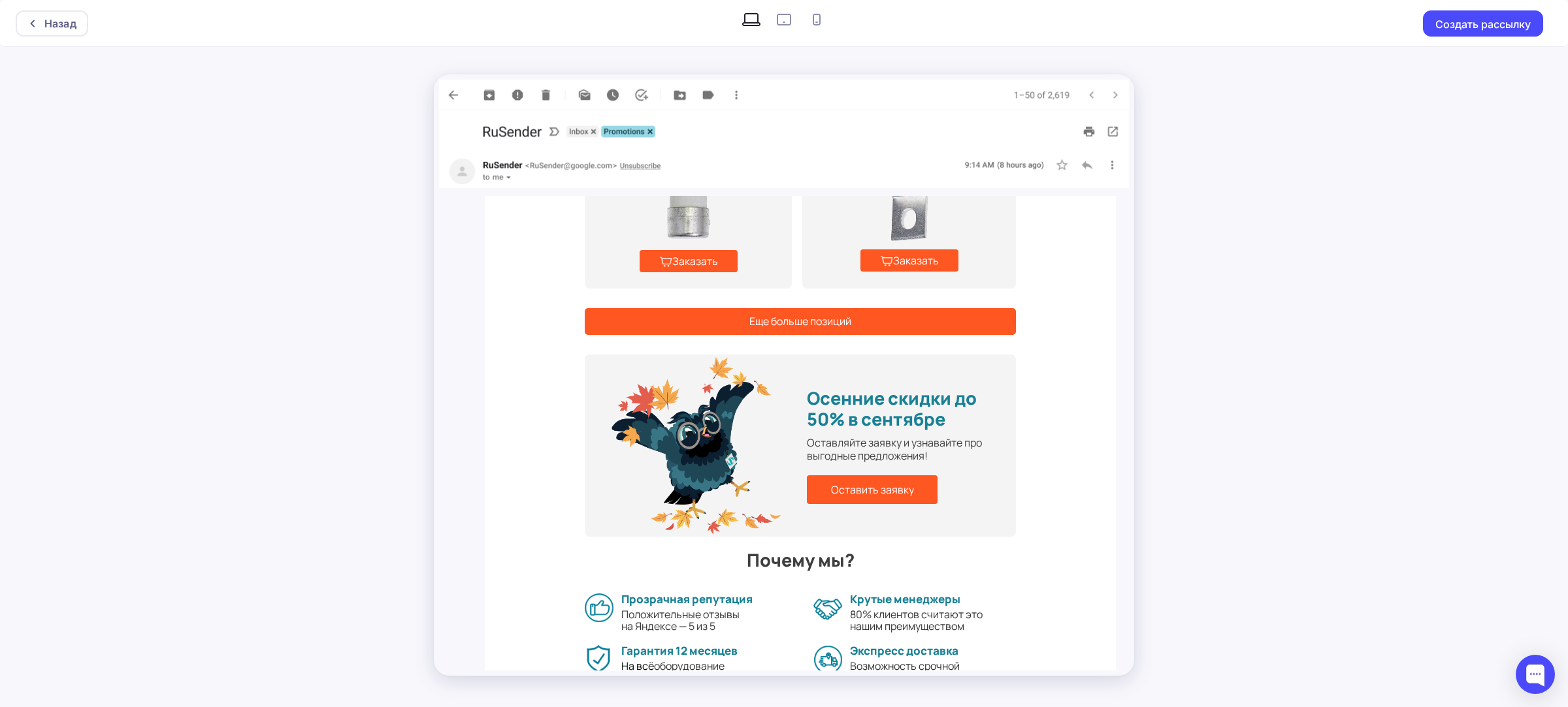
scroll to position [1057, 0]
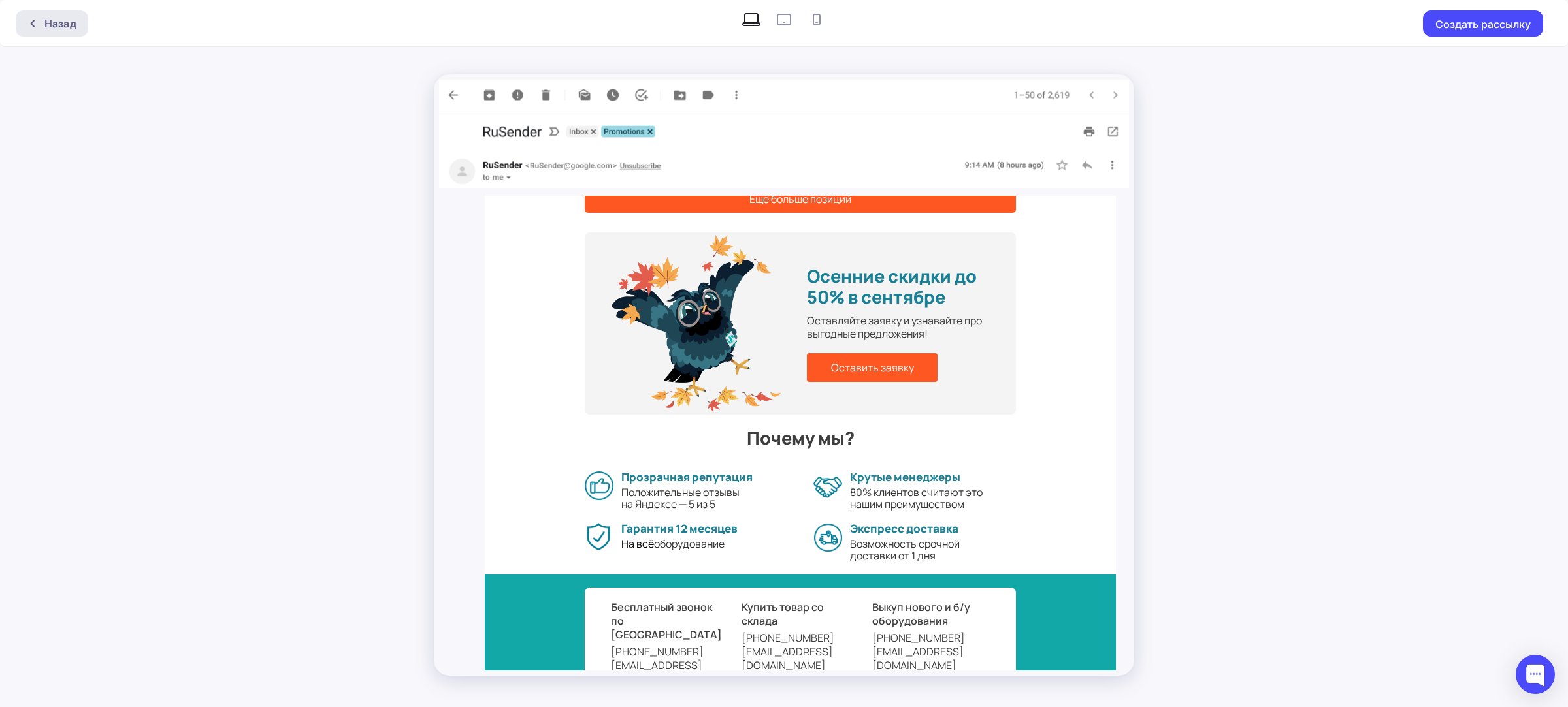
drag, startPoint x: 89, startPoint y: 28, endPoint x: 77, endPoint y: 26, distance: 12.2
click at [80, 27] on div "Назад Создать рассылку" at bounding box center [784, 23] width 1568 height 47
click at [76, 26] on div "Назад" at bounding box center [52, 23] width 73 height 26
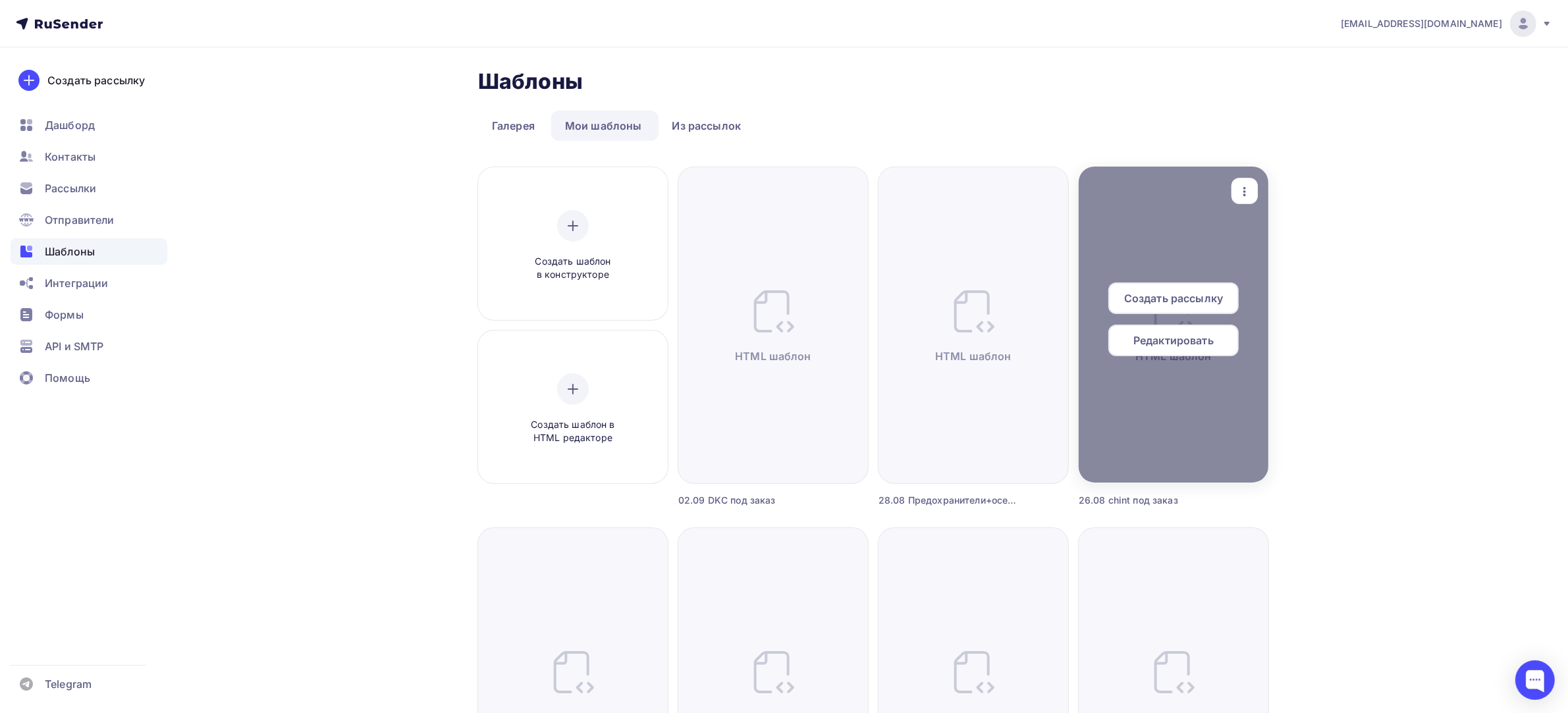
click at [1238, 189] on icon "button" at bounding box center [1244, 192] width 16 height 16
click at [1271, 252] on div "Предпросмотр" at bounding box center [1300, 256] width 106 height 16
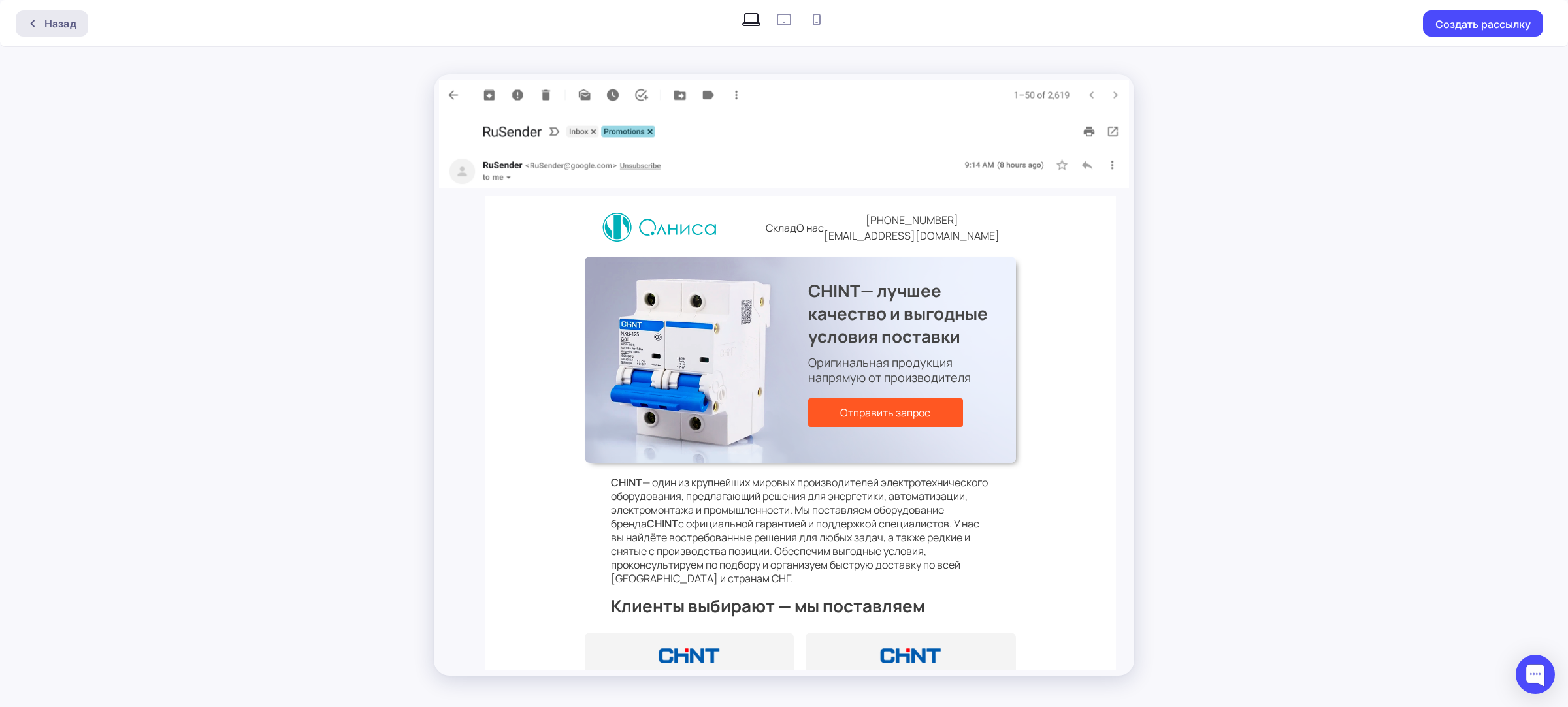
click at [30, 10] on div "Назад Создать рассылку" at bounding box center [784, 23] width 1568 height 47
click at [73, 23] on div "Назад" at bounding box center [60, 23] width 32 height 16
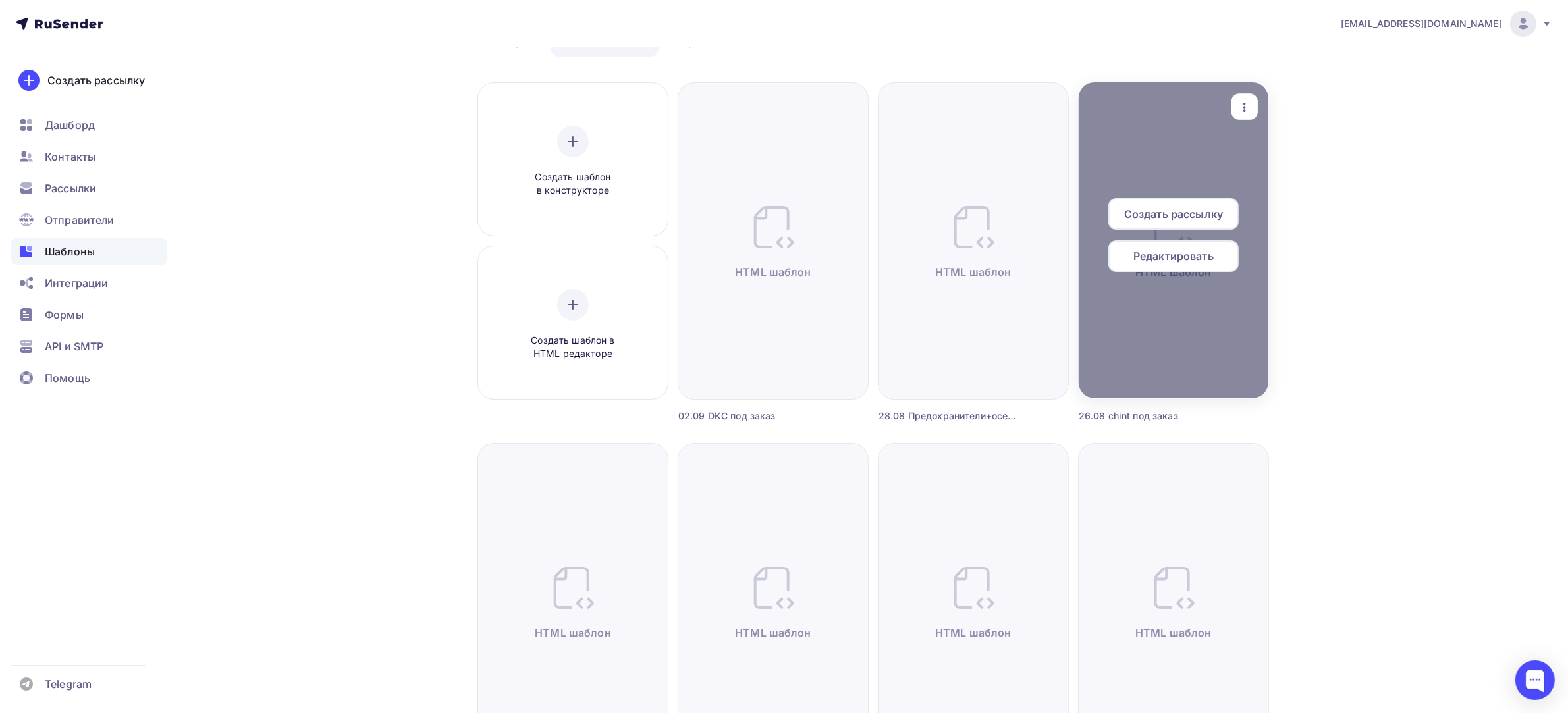
scroll to position [164, 0]
